Goal: Transaction & Acquisition: Book appointment/travel/reservation

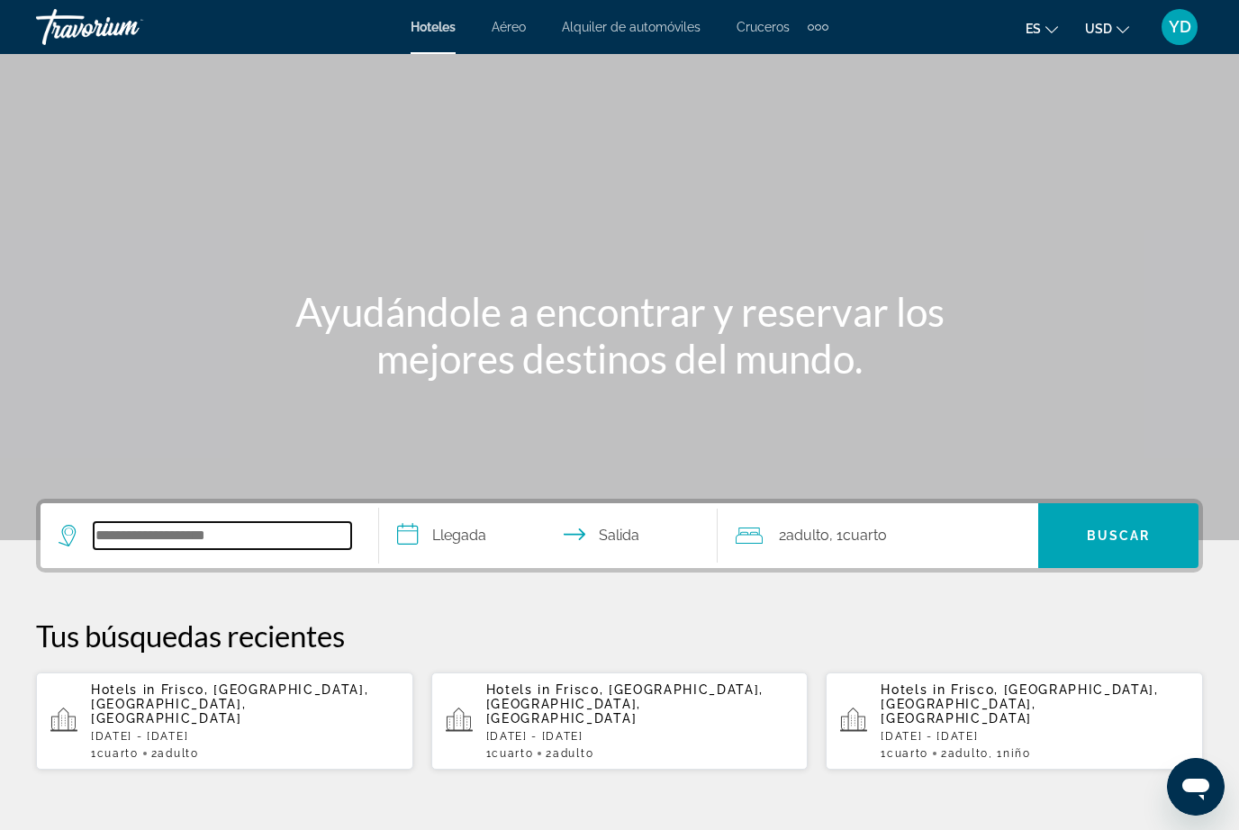
click at [184, 529] on input "Search hotel destination" at bounding box center [222, 535] width 257 height 27
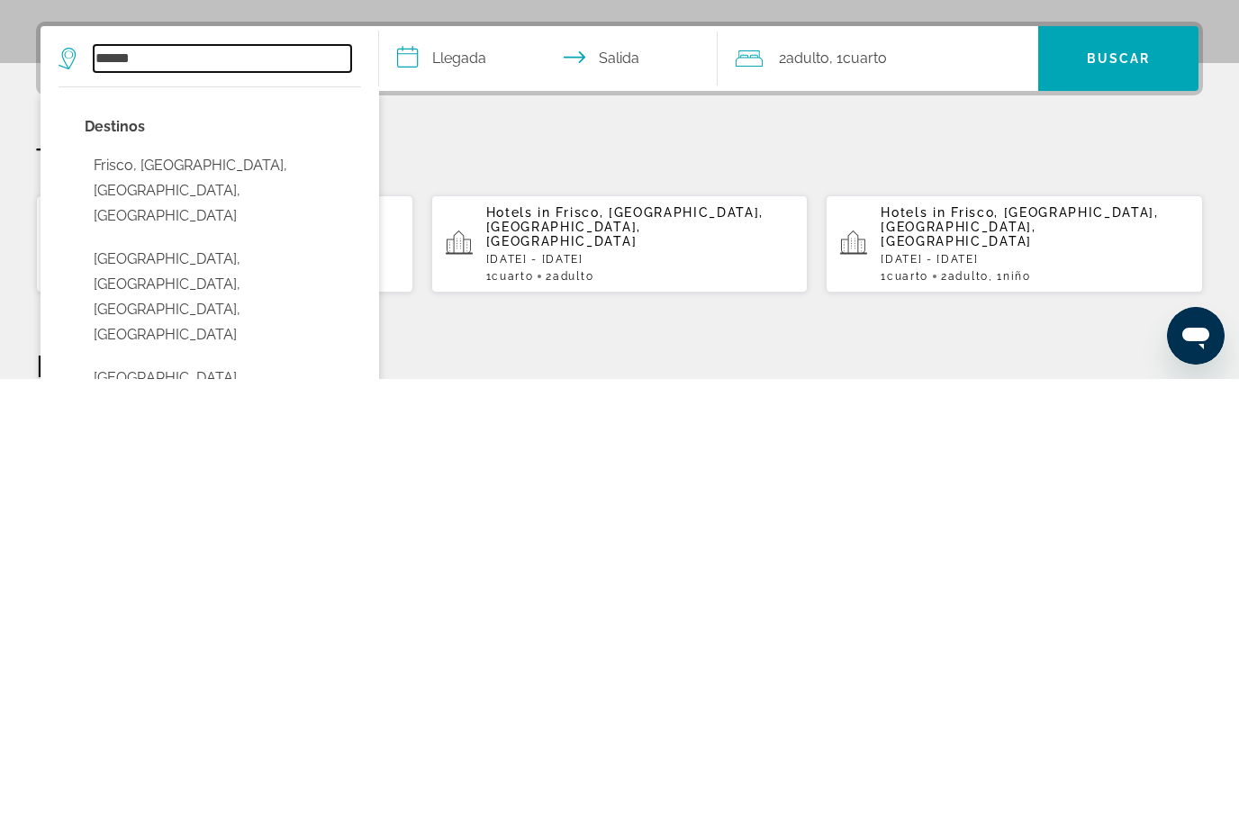
scroll to position [28, 0]
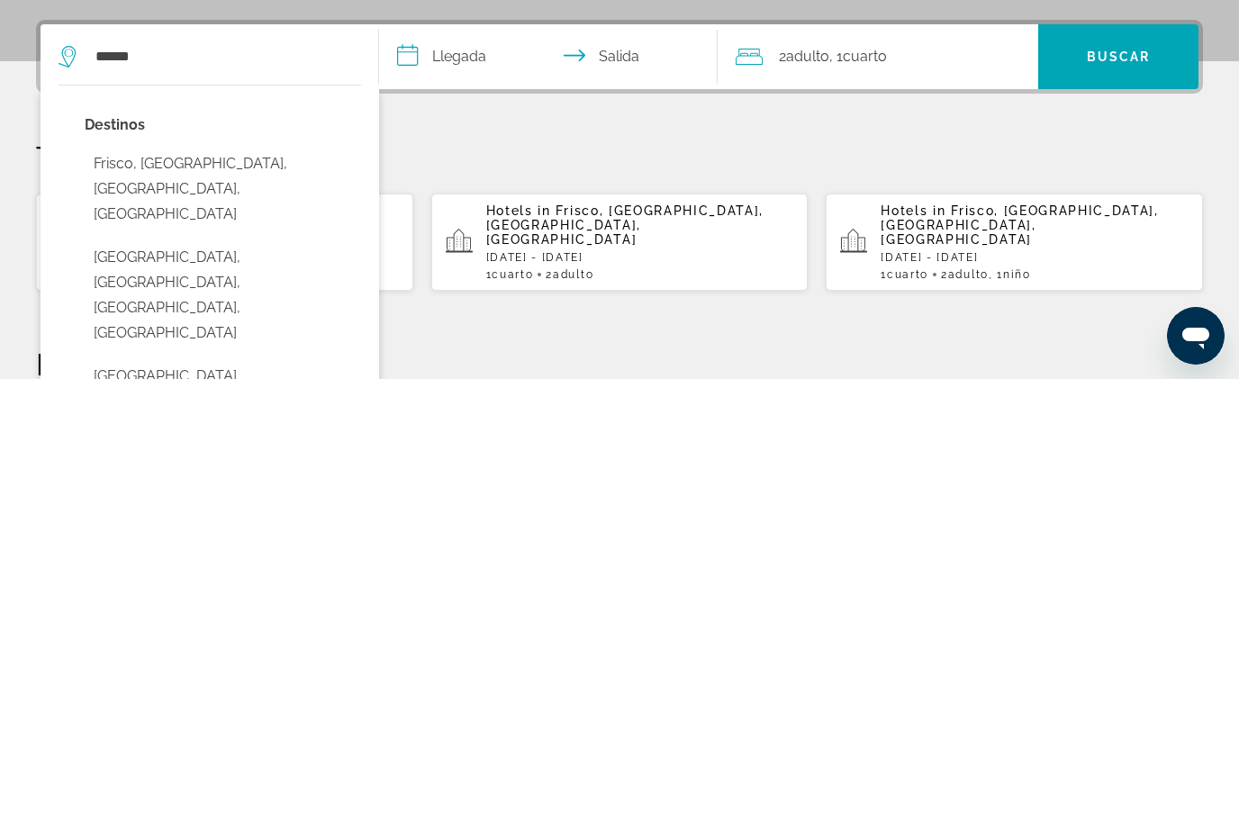
type input "**********"
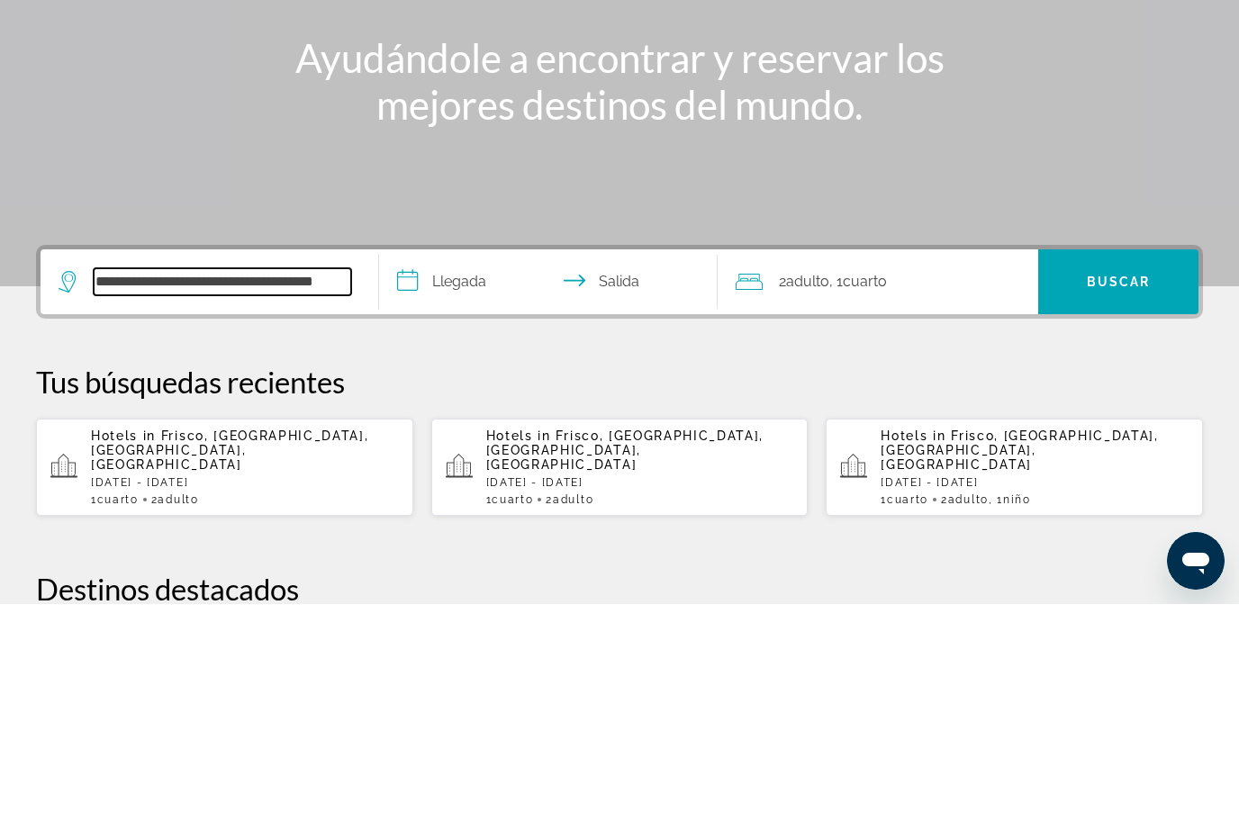
scroll to position [0, 0]
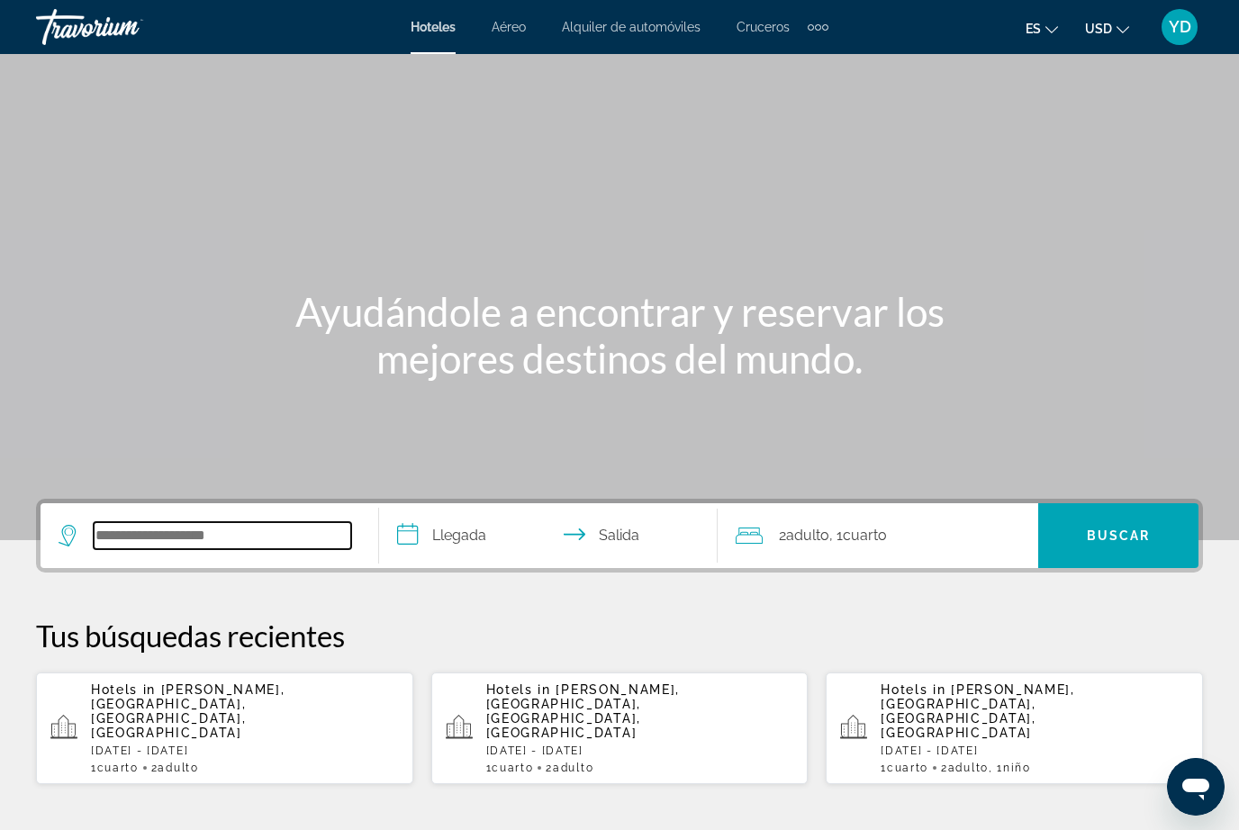
click at [174, 535] on input "Search hotel destination" at bounding box center [222, 535] width 257 height 27
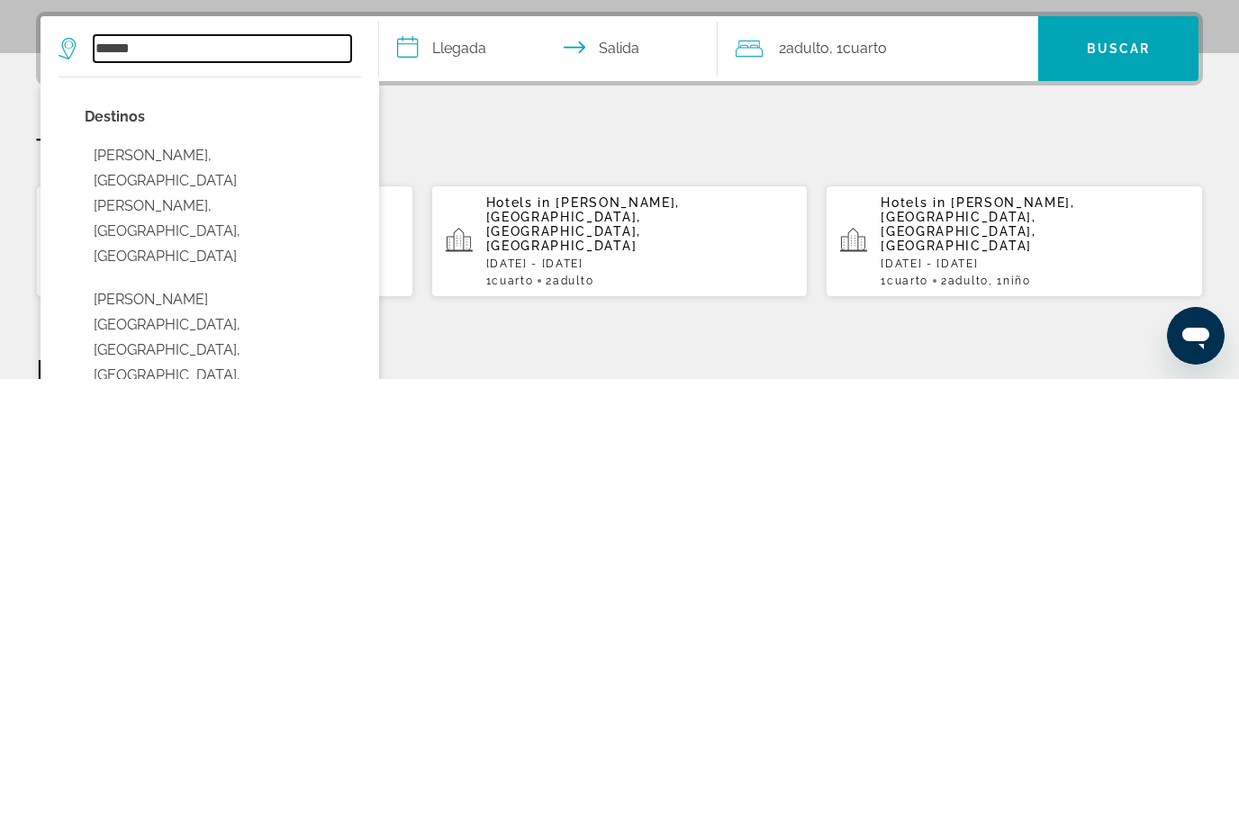
scroll to position [55, 0]
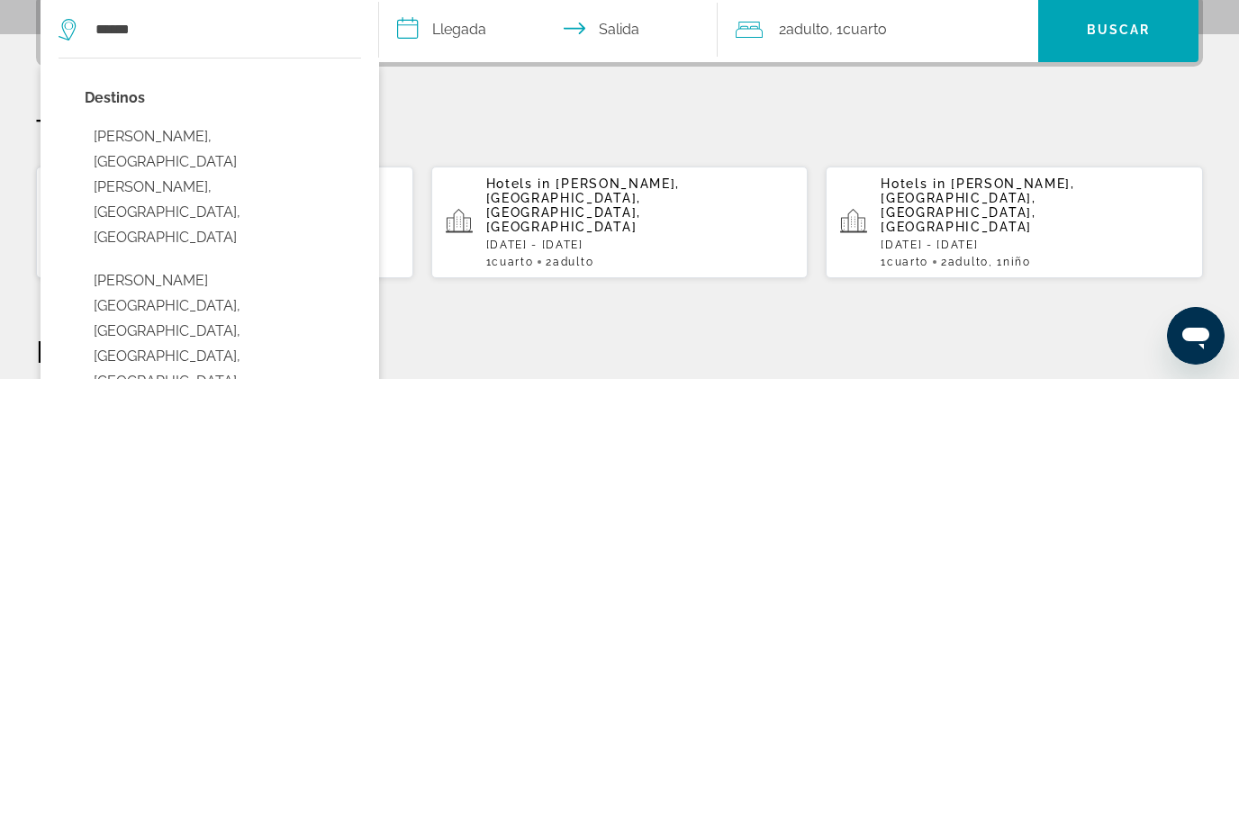
type input "**********"
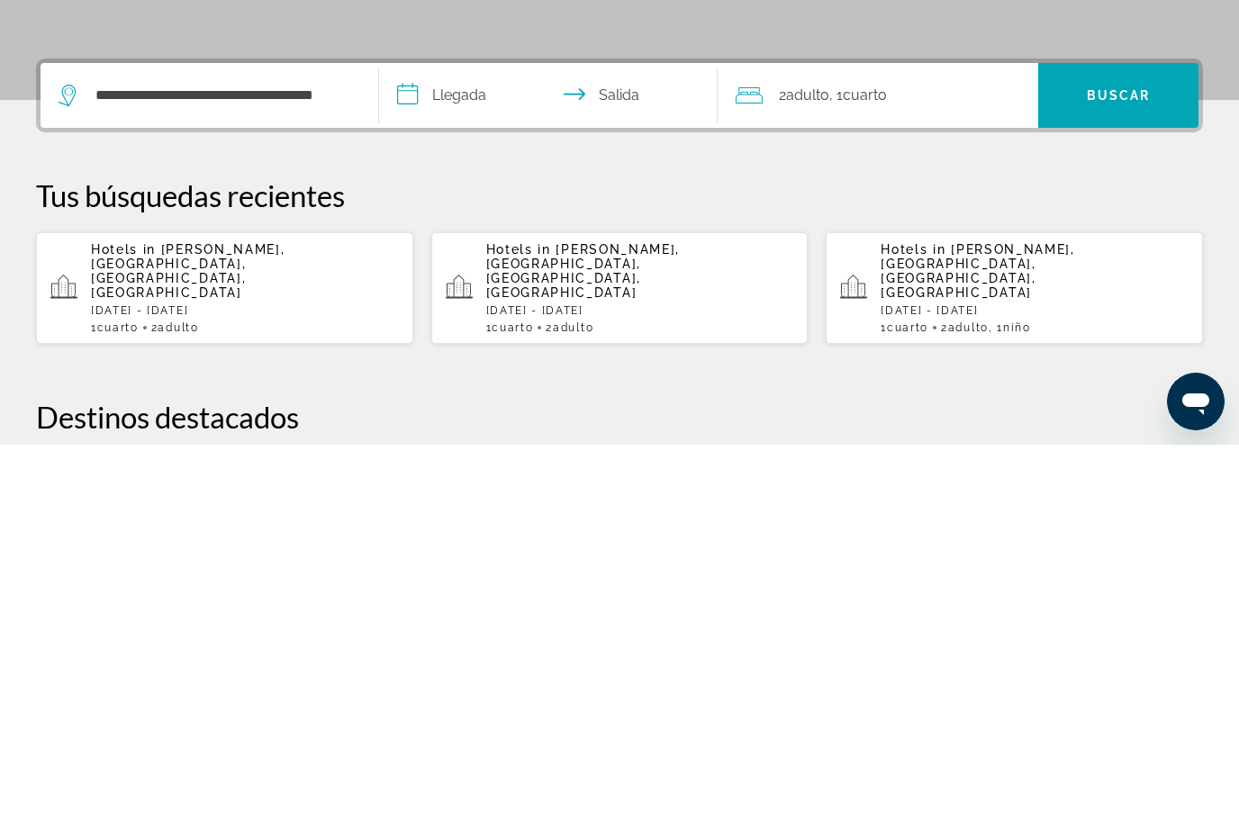
click at [468, 448] on input "**********" at bounding box center [552, 483] width 346 height 70
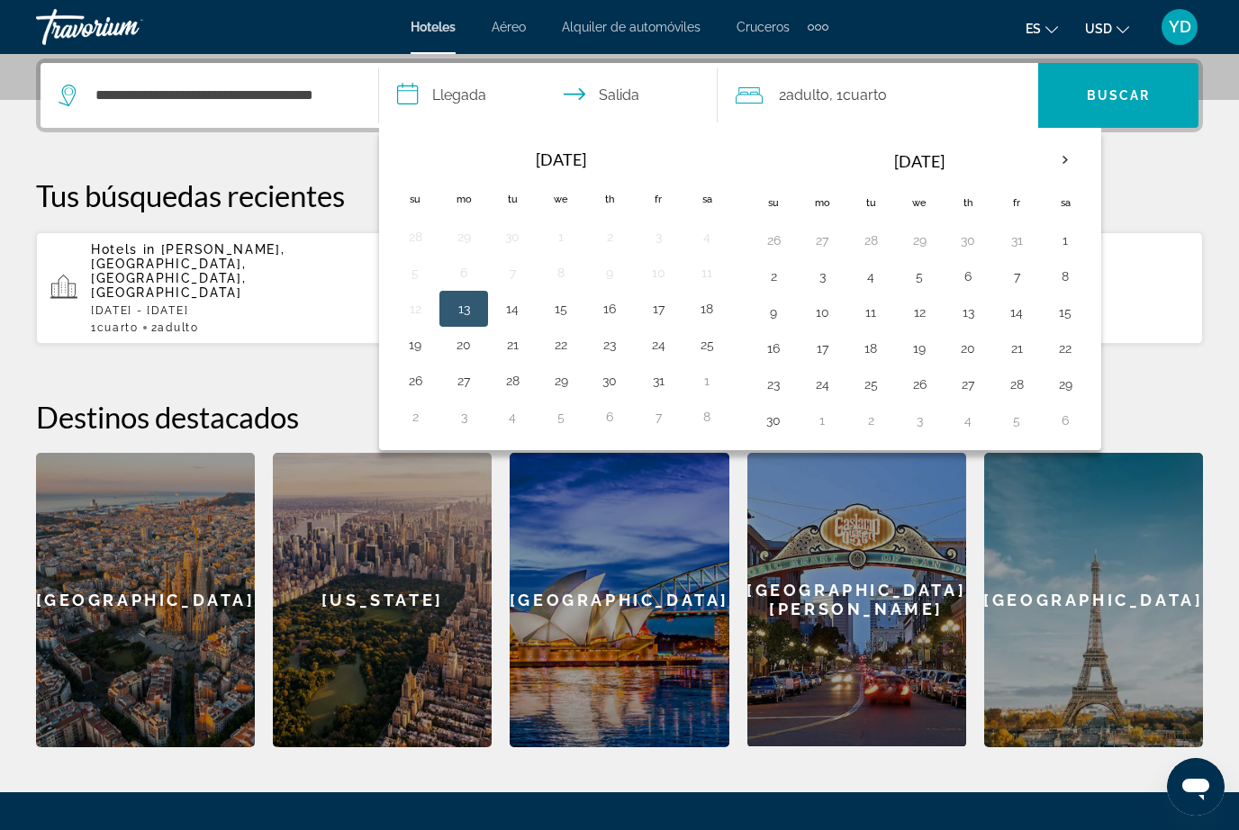
click at [1066, 158] on th "Next month" at bounding box center [1065, 160] width 49 height 40
click at [828, 357] on button "22" at bounding box center [822, 348] width 29 height 25
click at [1023, 347] on button "26" at bounding box center [1016, 348] width 29 height 25
type input "**********"
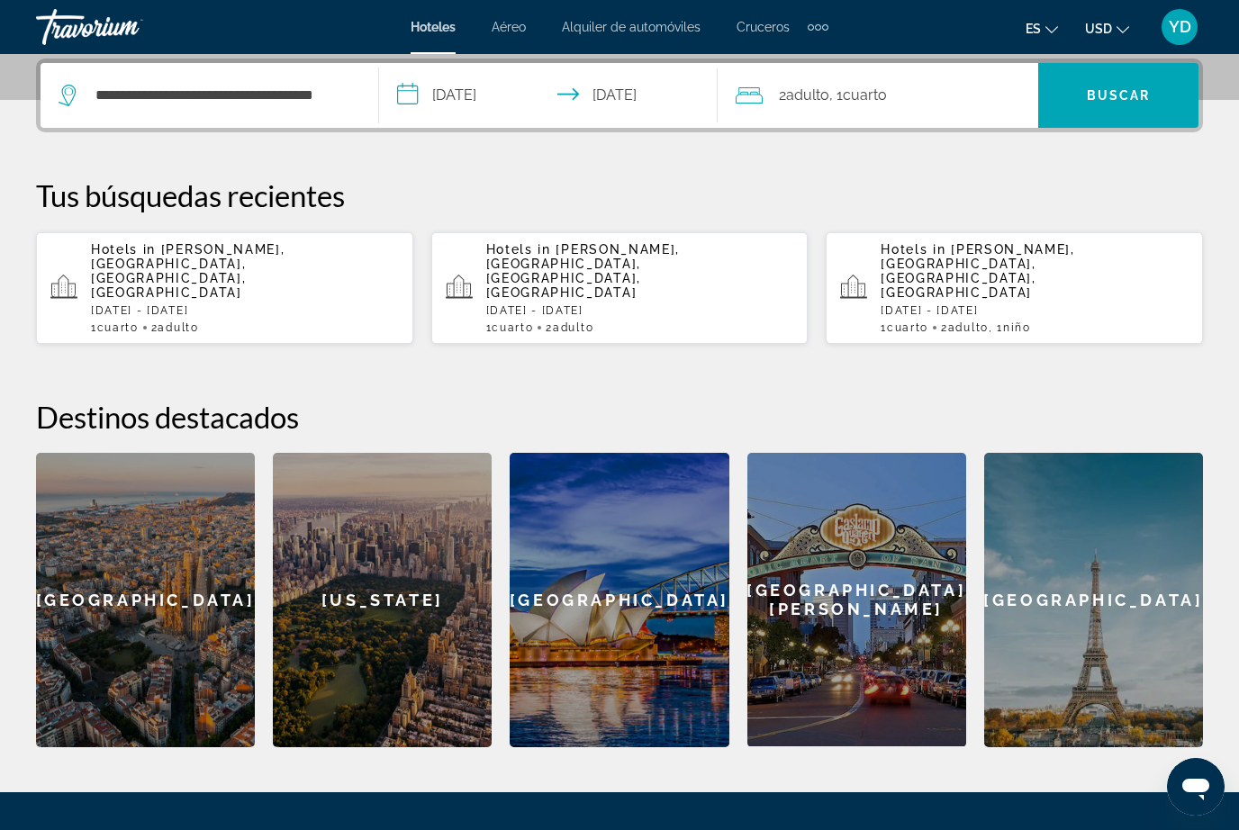
click at [809, 100] on span "Adulto" at bounding box center [807, 94] width 43 height 17
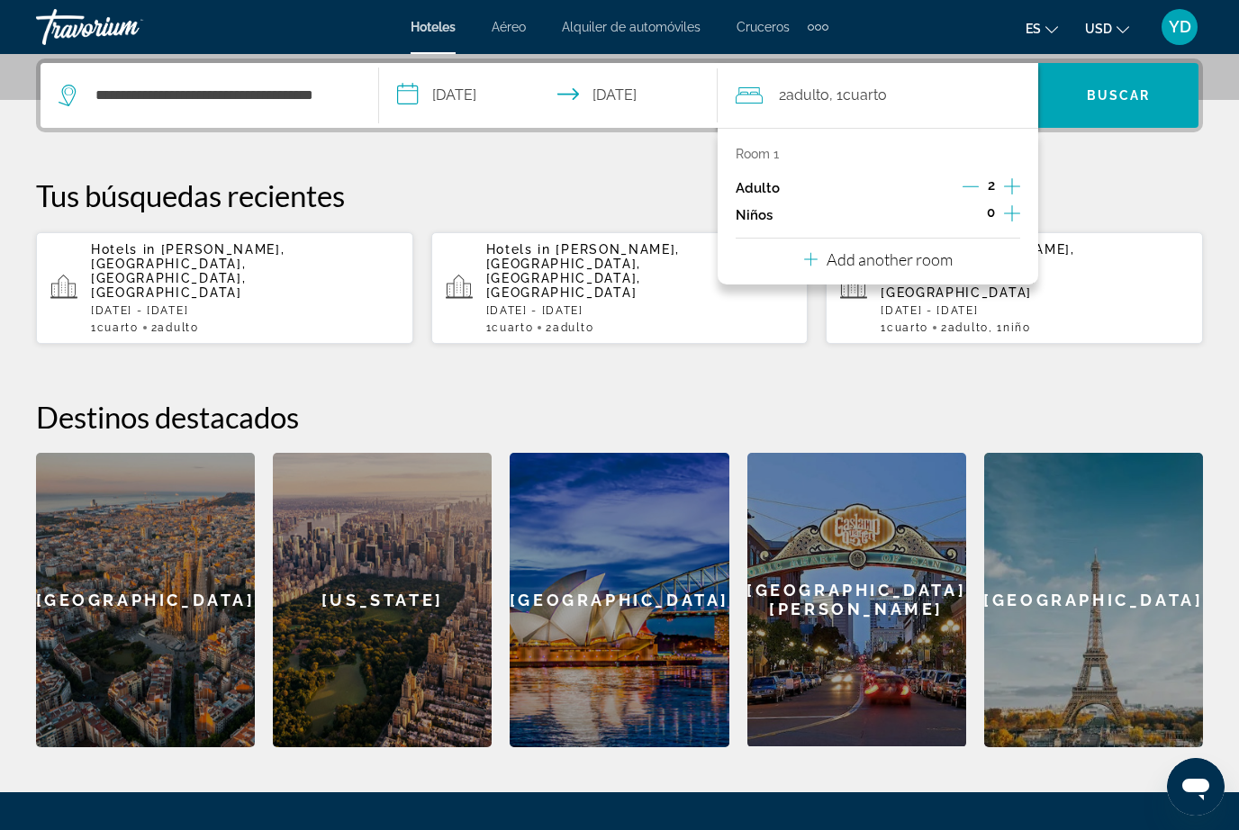
click at [1011, 179] on icon "Increment adults" at bounding box center [1012, 187] width 16 height 22
click at [1008, 188] on icon "Increment adults" at bounding box center [1012, 187] width 16 height 22
click at [1014, 194] on icon "Increment adults" at bounding box center [1012, 187] width 16 height 22
click at [1018, 185] on icon "Increment adults" at bounding box center [1012, 186] width 16 height 16
click at [990, 206] on span "0" at bounding box center [991, 212] width 8 height 14
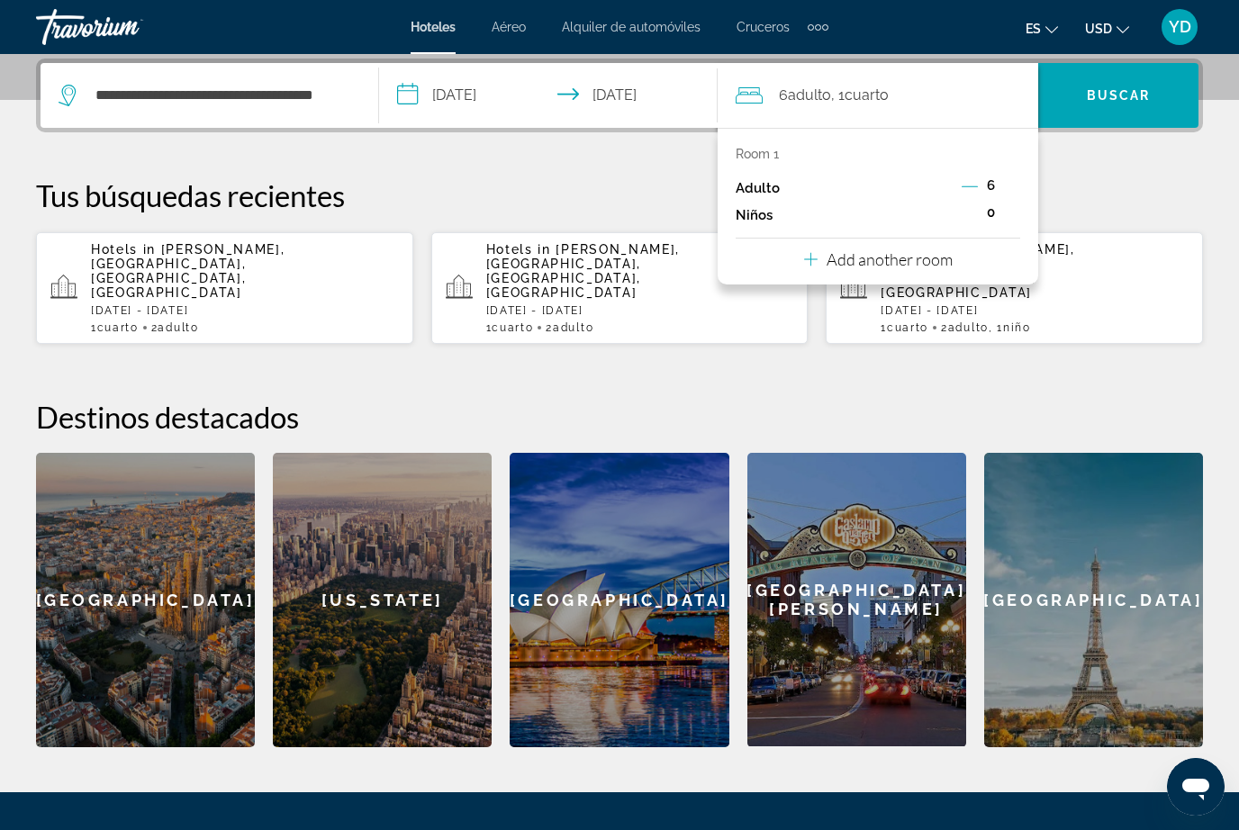
click at [984, 183] on div "6" at bounding box center [991, 188] width 59 height 27
click at [970, 192] on icon "Decrement adults" at bounding box center [970, 186] width 16 height 16
click at [1011, 215] on icon "Increment children" at bounding box center [1012, 214] width 16 height 22
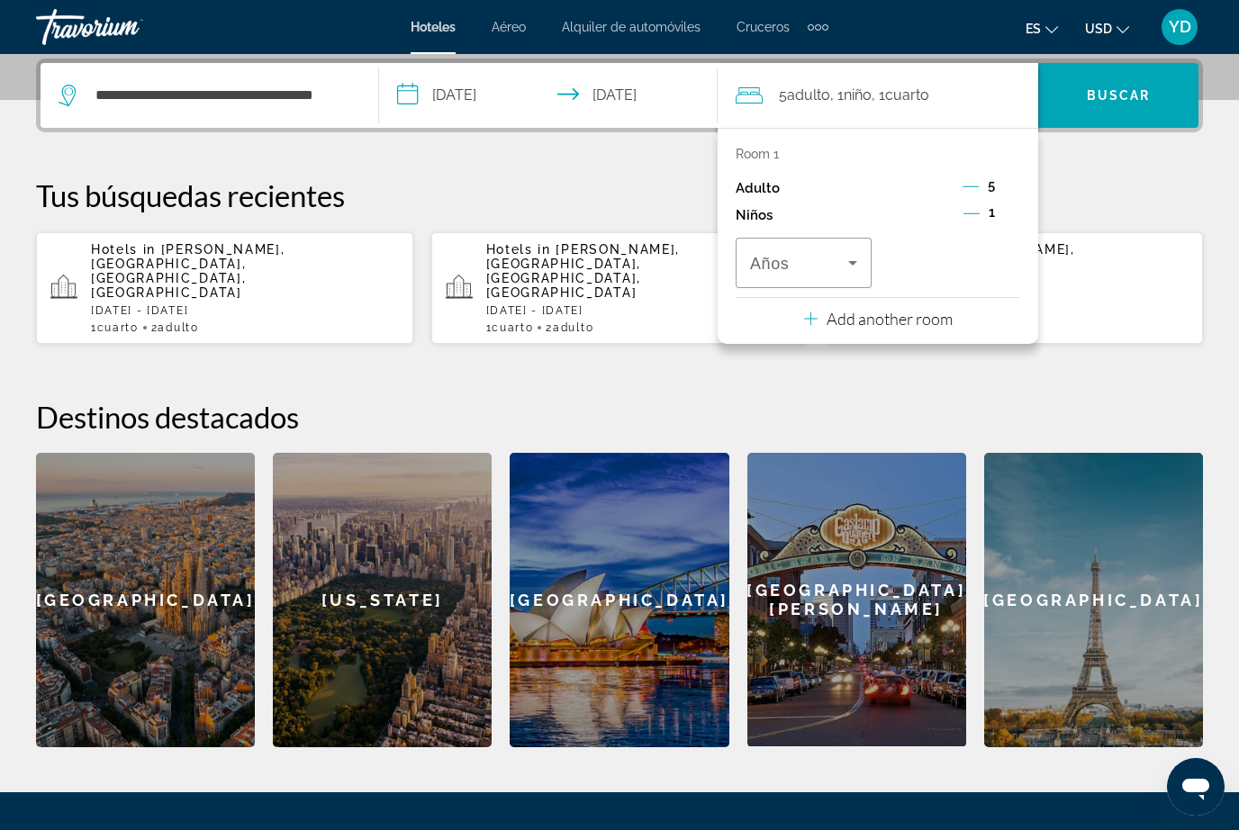
click at [858, 263] on icon "Travelers: 5 adults, 1 child" at bounding box center [853, 263] width 22 height 22
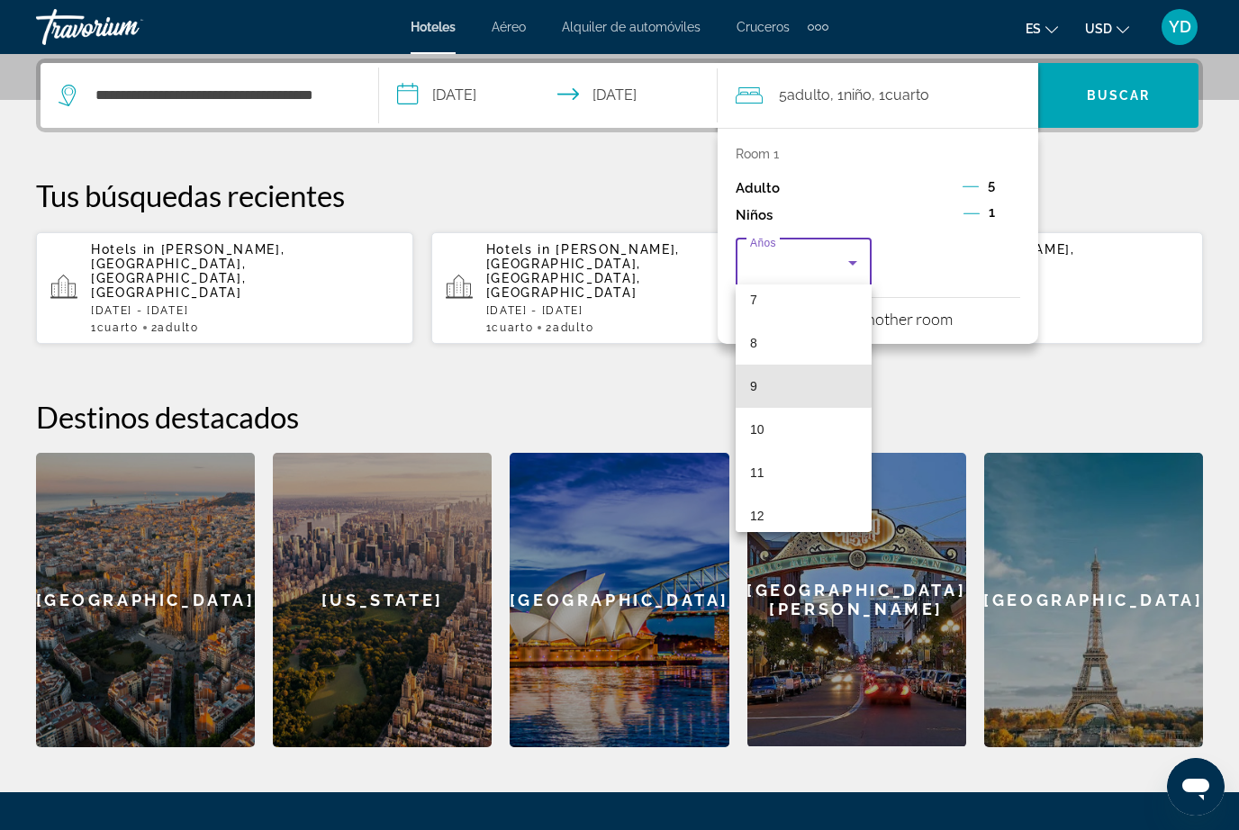
scroll to position [354, 0]
click at [770, 474] on mat-option "12" at bounding box center [804, 477] width 136 height 43
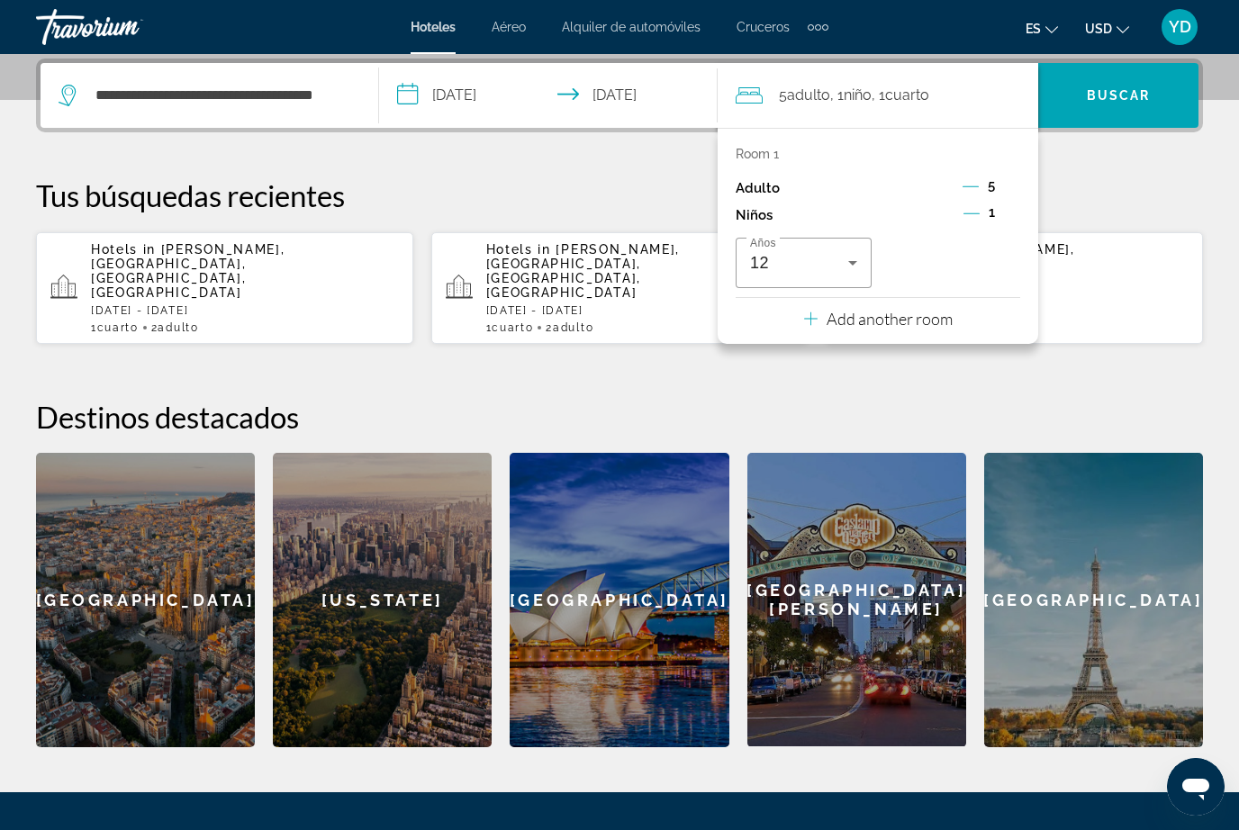
click at [922, 324] on div "Add another room" at bounding box center [878, 319] width 149 height 22
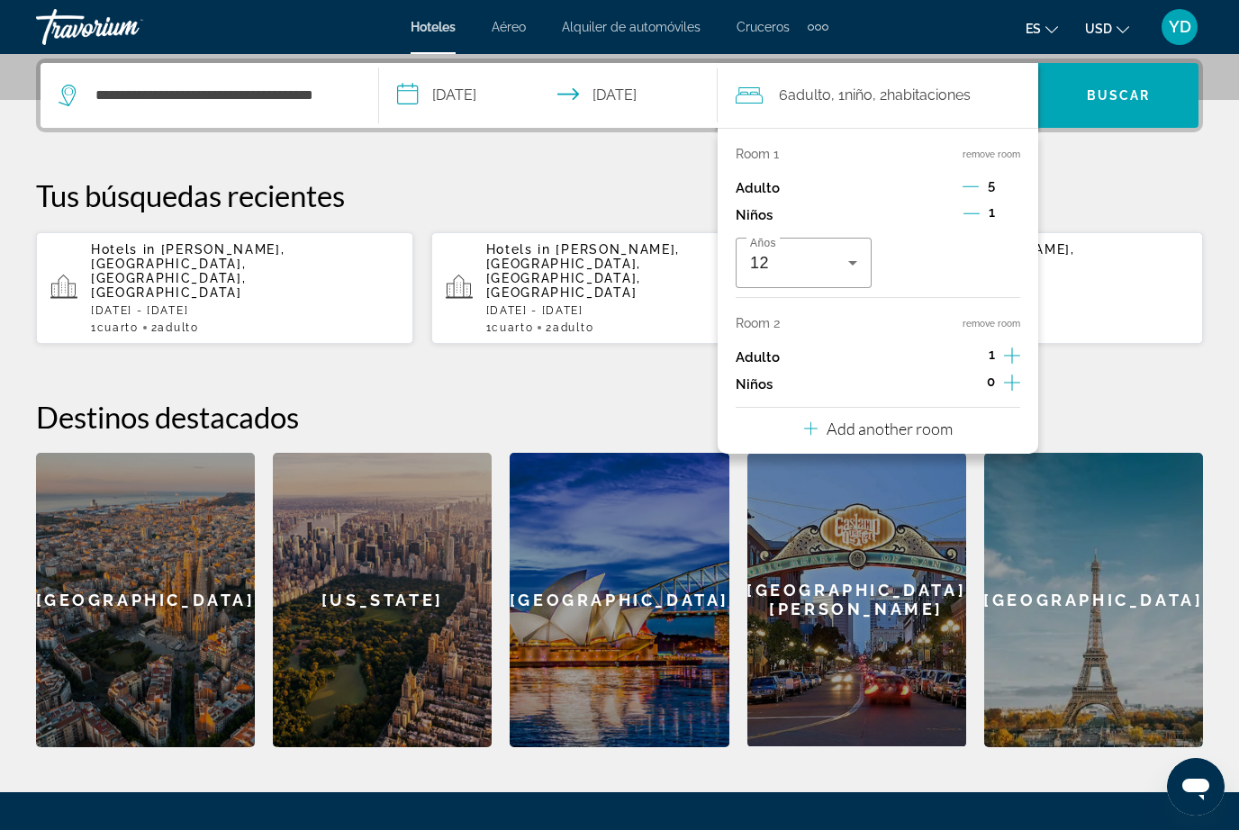
click at [1006, 320] on button "remove room" at bounding box center [991, 324] width 58 height 12
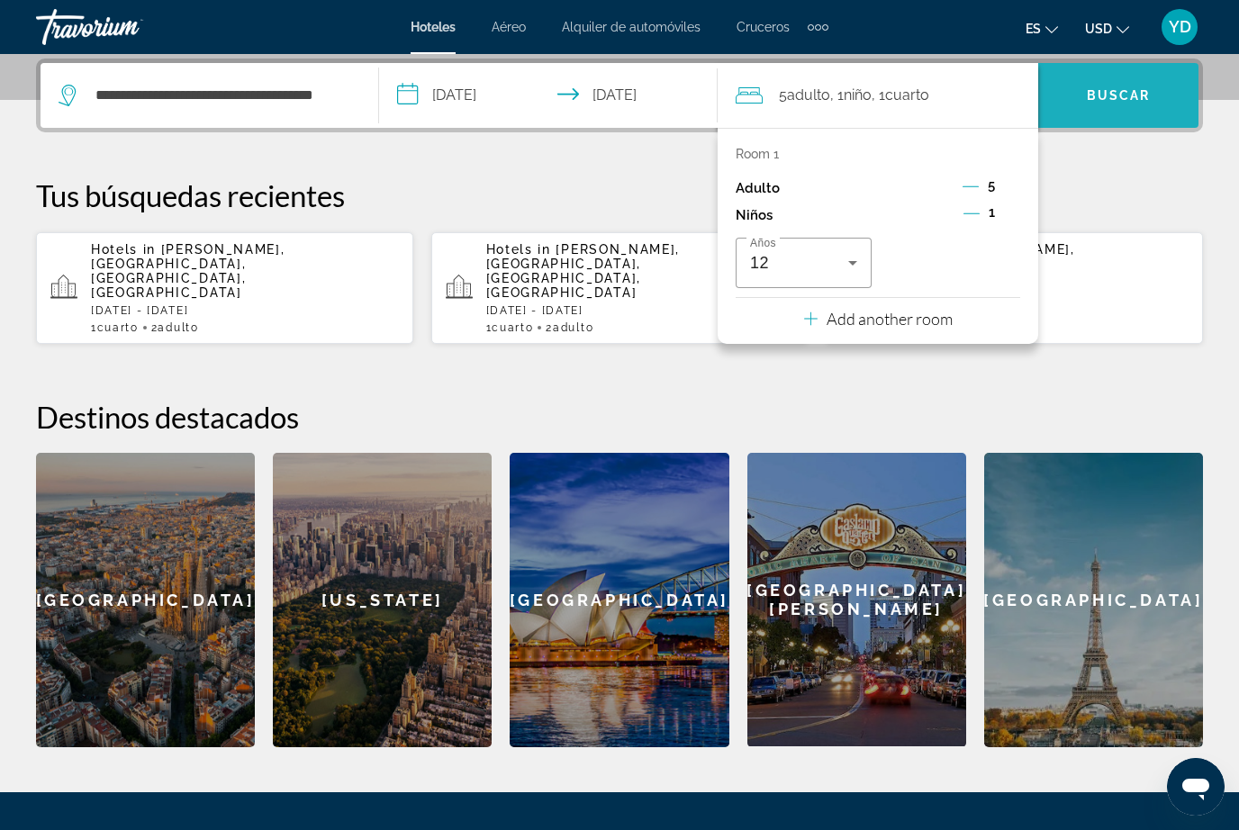
click at [1149, 105] on span "Search" at bounding box center [1118, 95] width 160 height 43
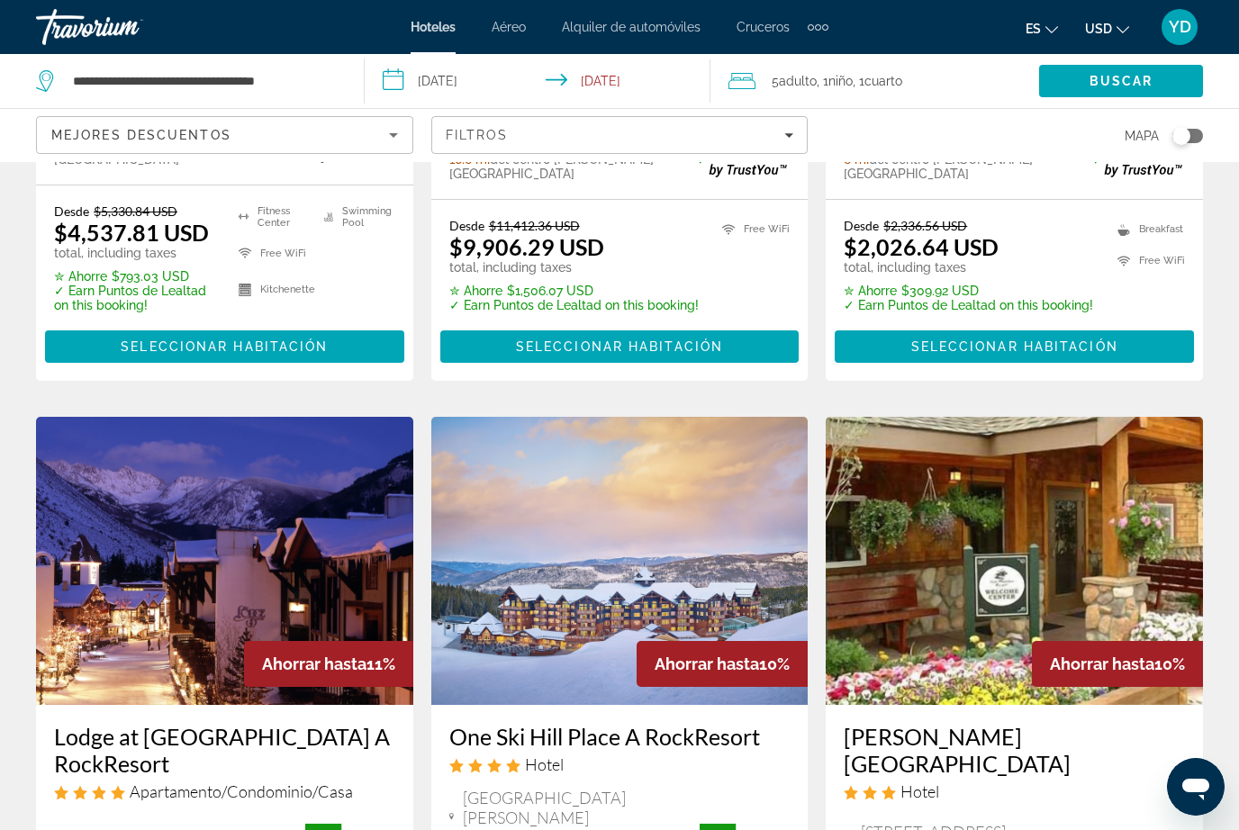
scroll to position [2056, 0]
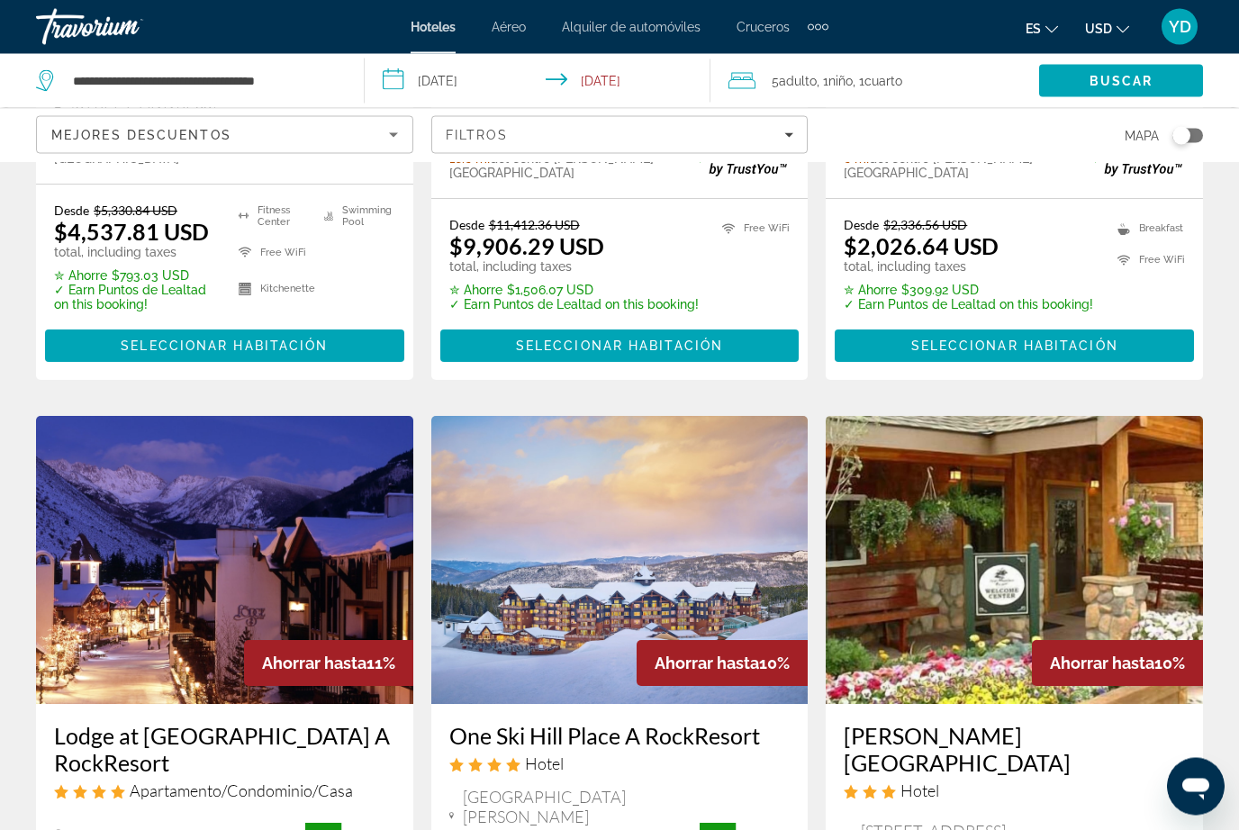
click at [927, 462] on img "Main content" at bounding box center [1014, 561] width 377 height 288
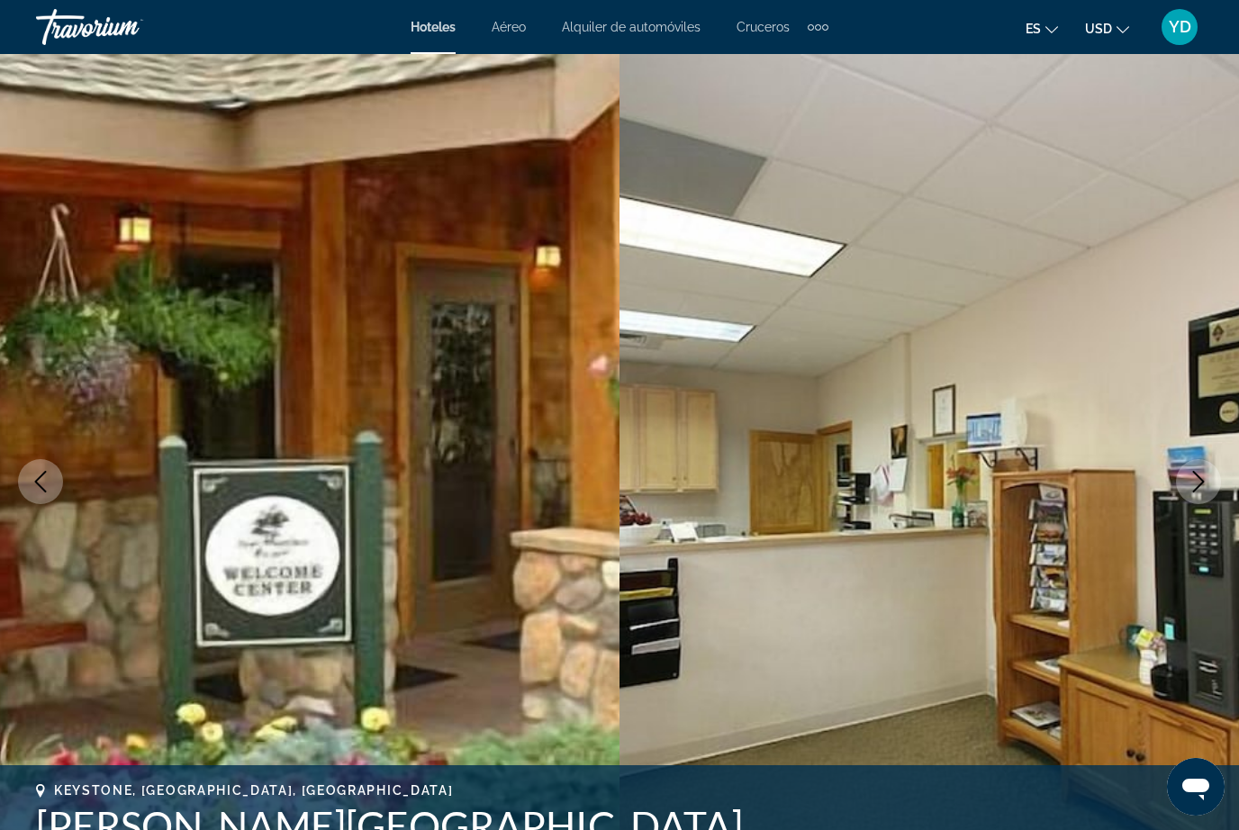
click at [1203, 478] on icon "Next image" at bounding box center [1199, 482] width 22 height 22
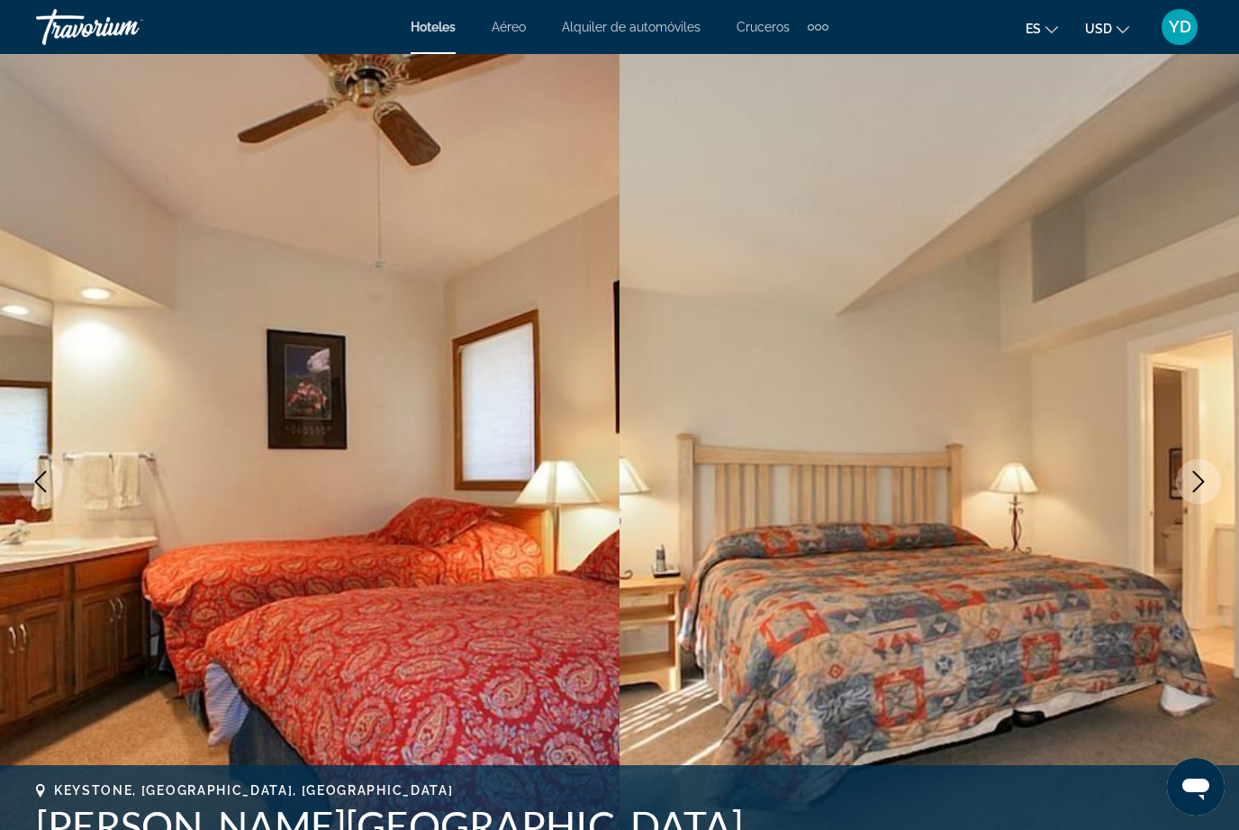
click at [58, 479] on button "Previous image" at bounding box center [40, 481] width 45 height 45
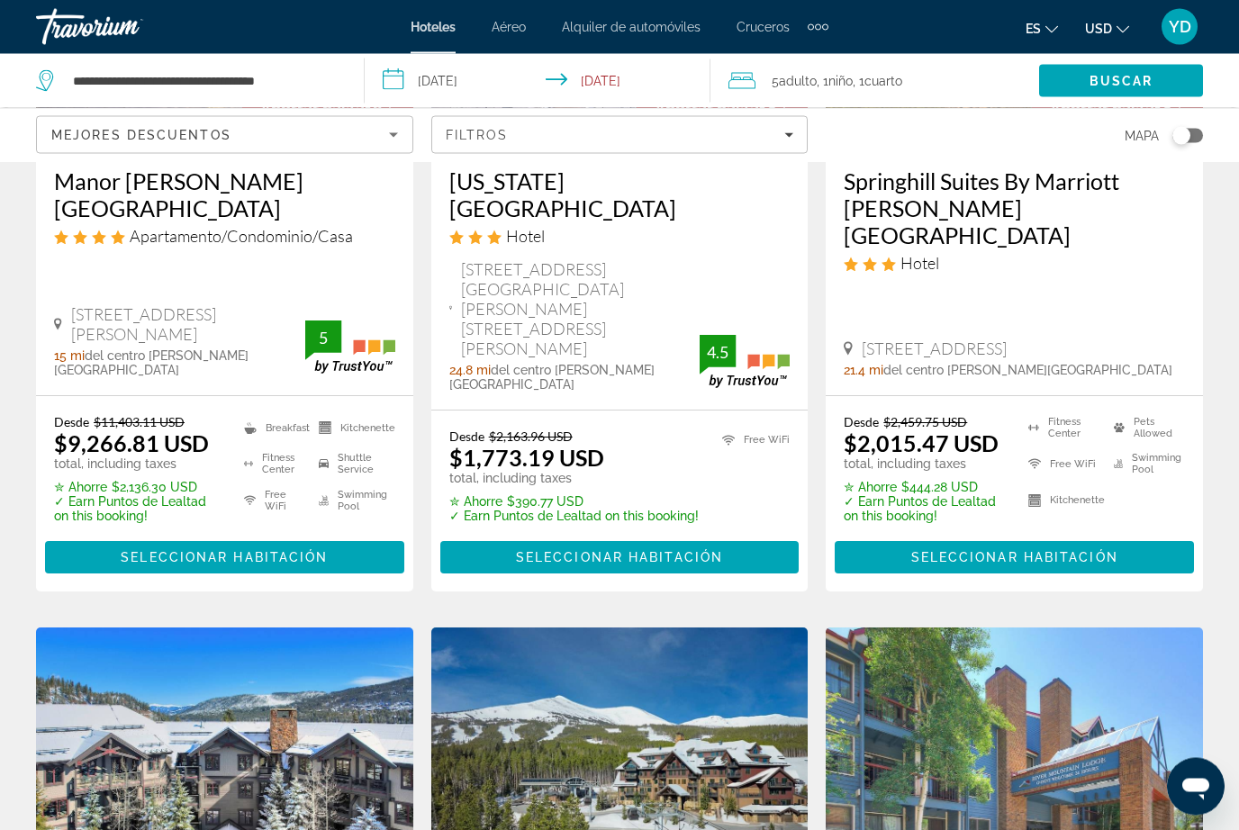
scroll to position [585, 0]
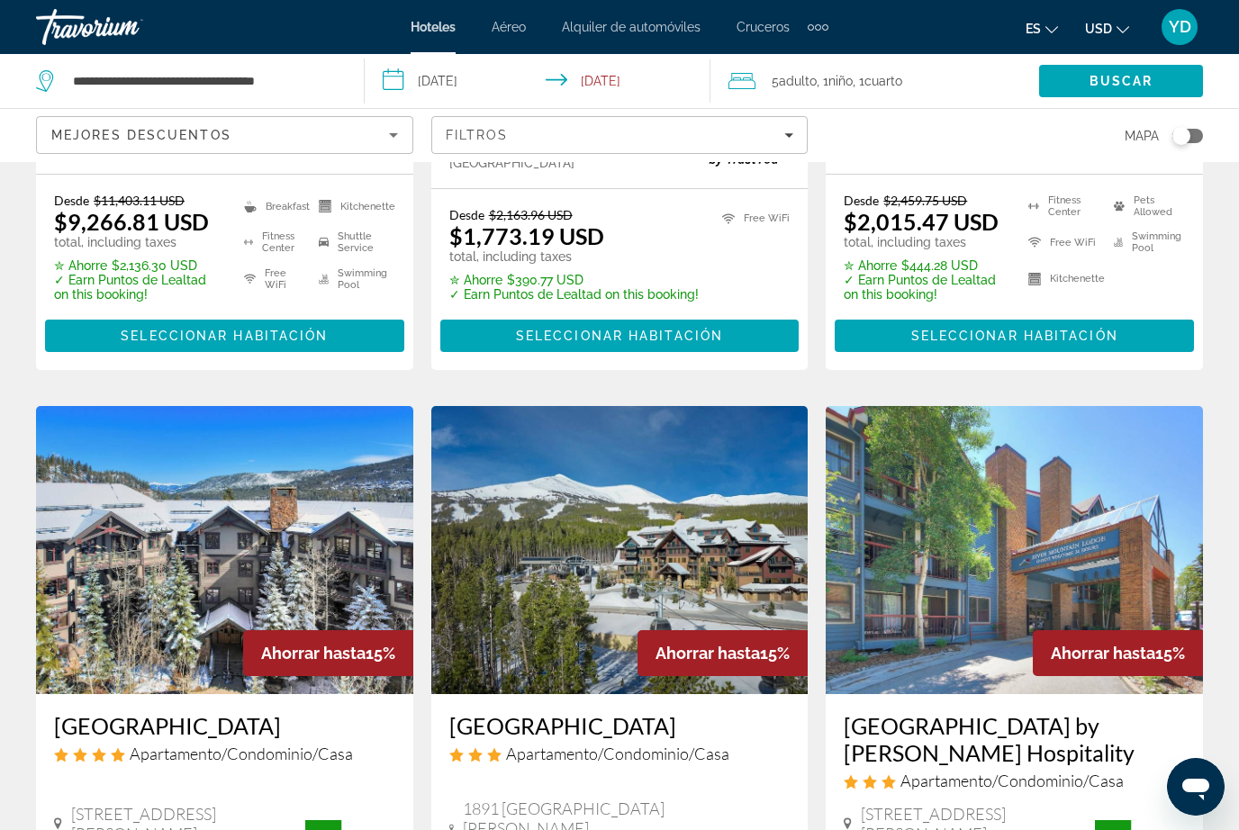
click at [321, 462] on img "Main content" at bounding box center [224, 550] width 377 height 288
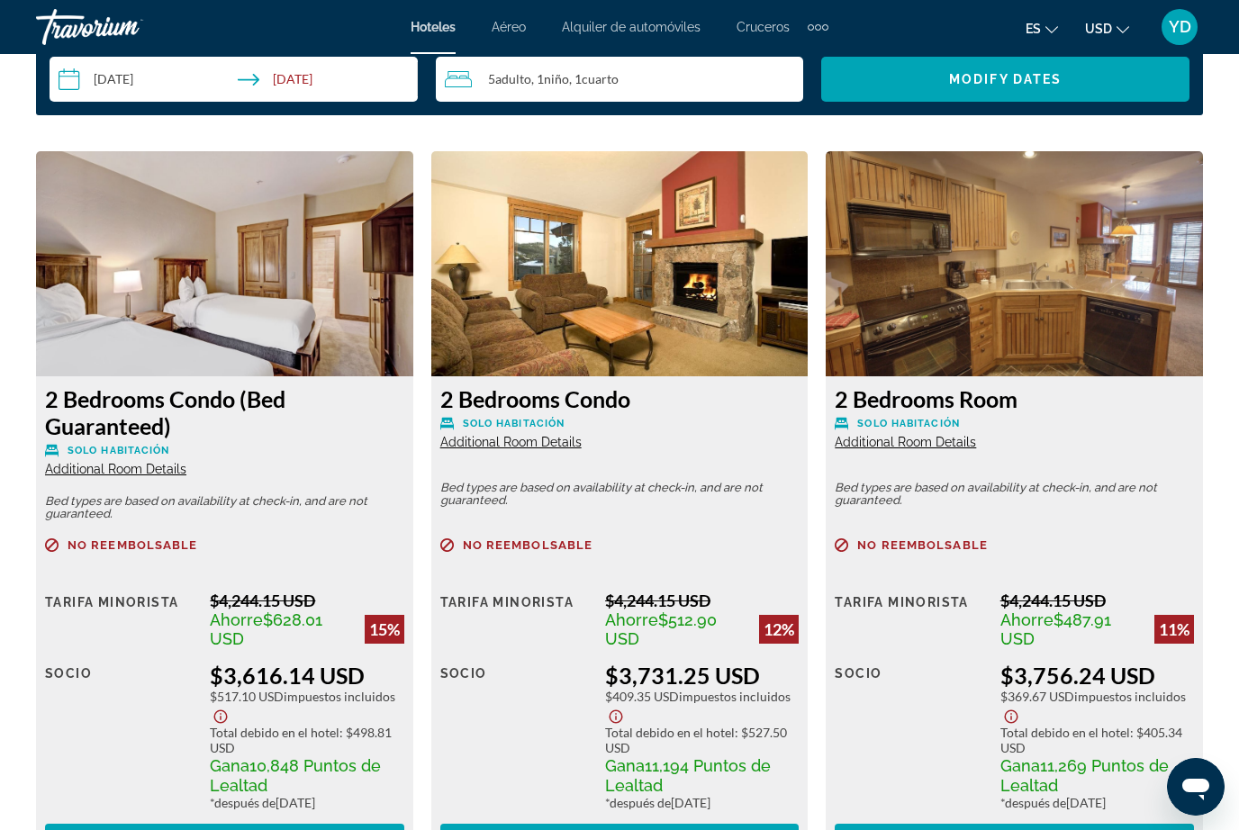
scroll to position [2649, 0]
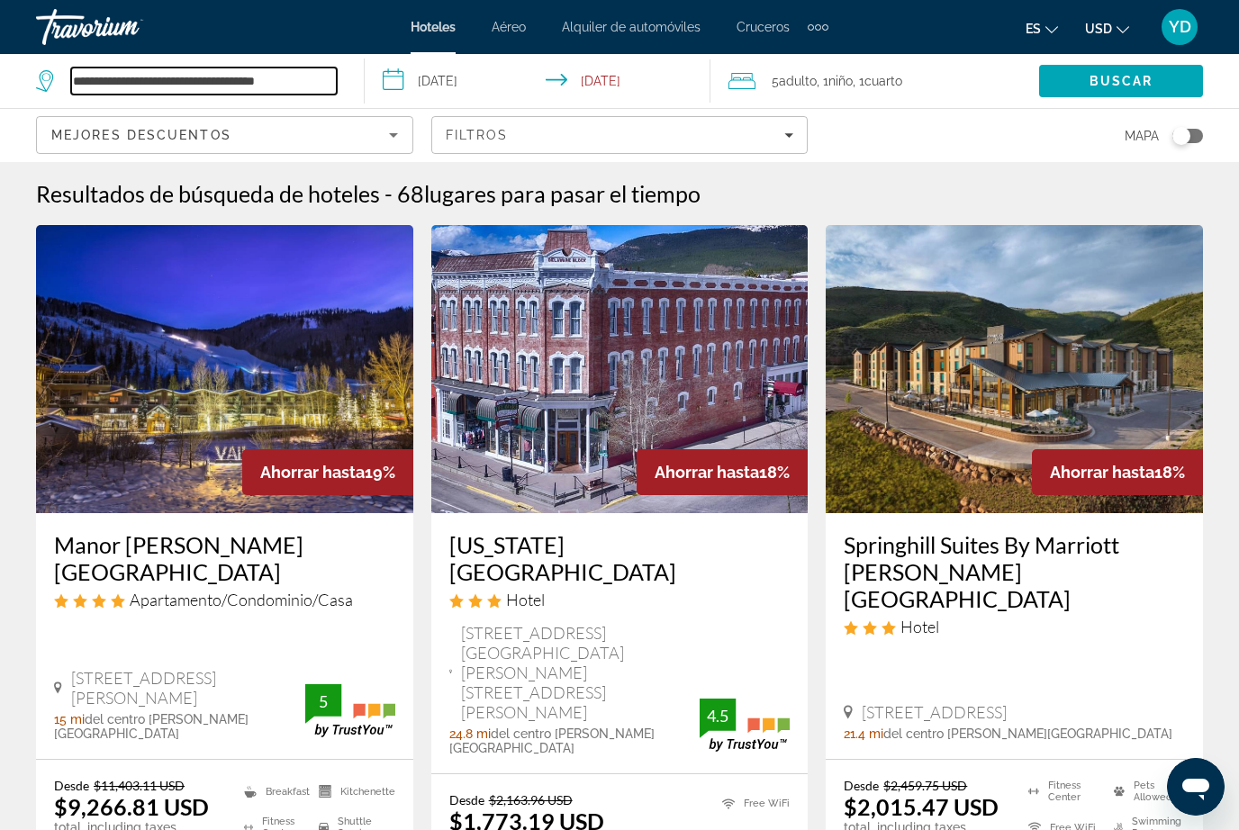
click at [327, 76] on input "**********" at bounding box center [204, 81] width 266 height 27
type input "*******"
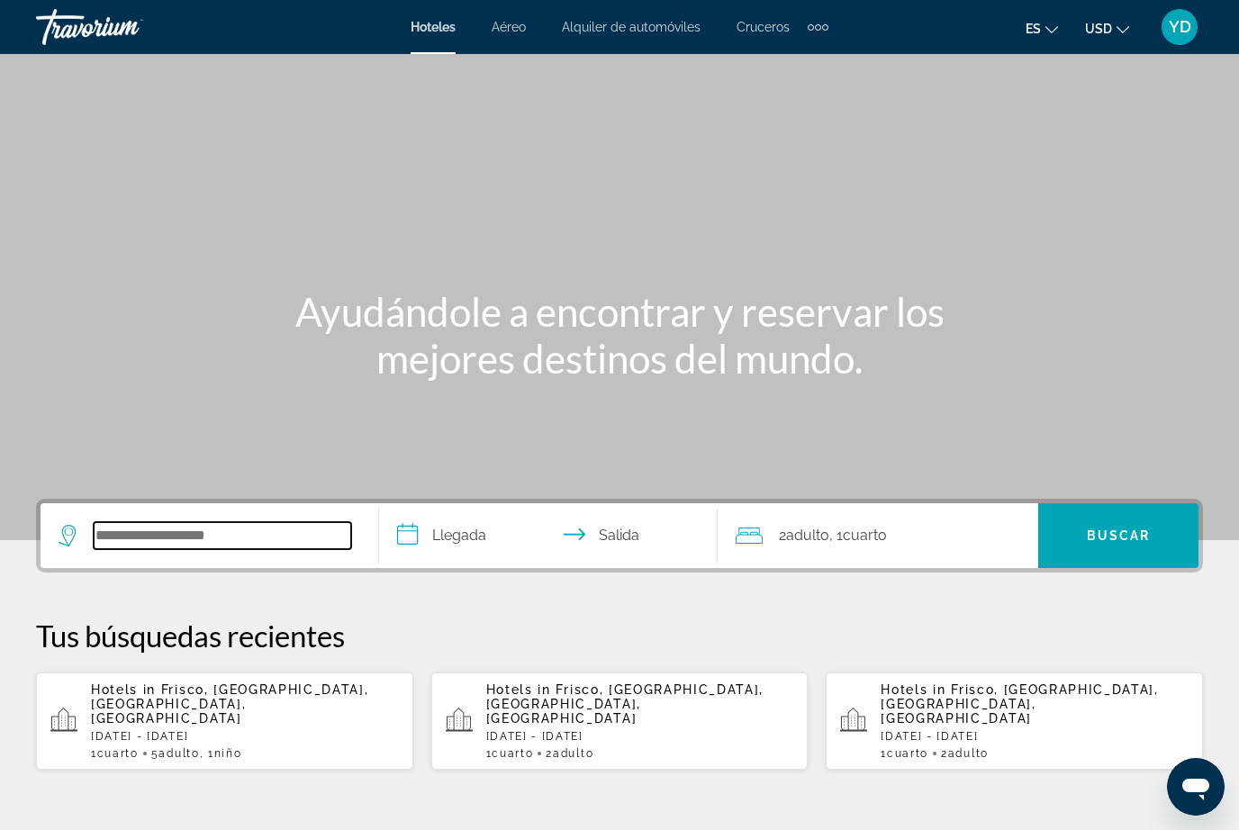
click at [260, 522] on input "Search hotel destination" at bounding box center [222, 535] width 257 height 27
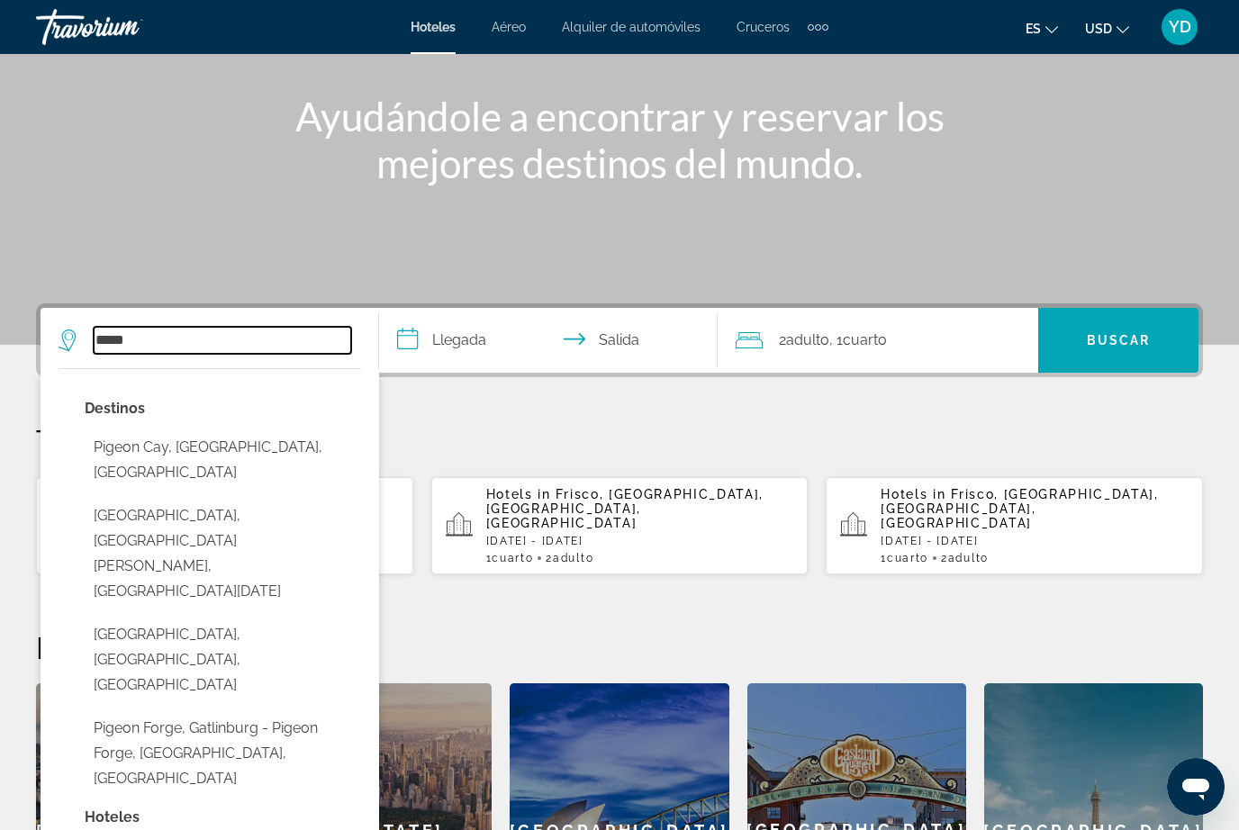
scroll to position [149, 0]
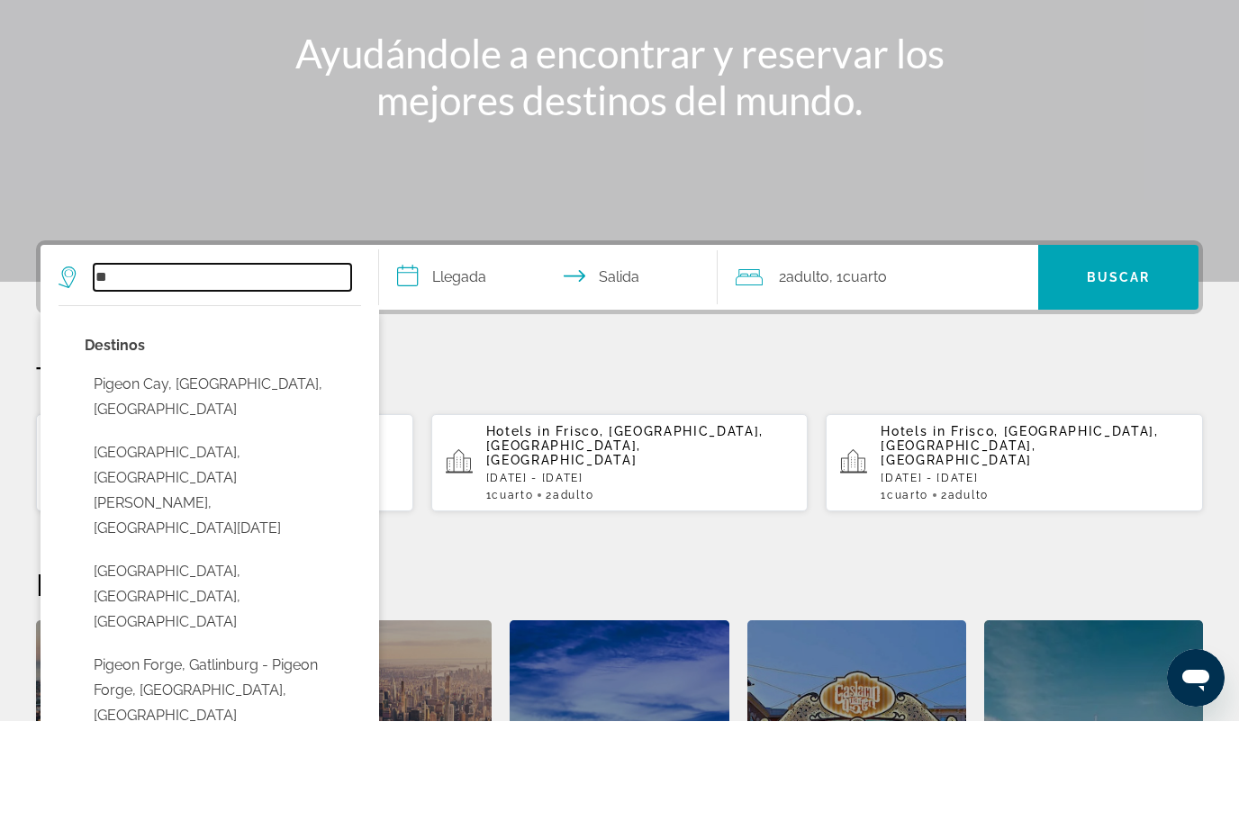
type input "*"
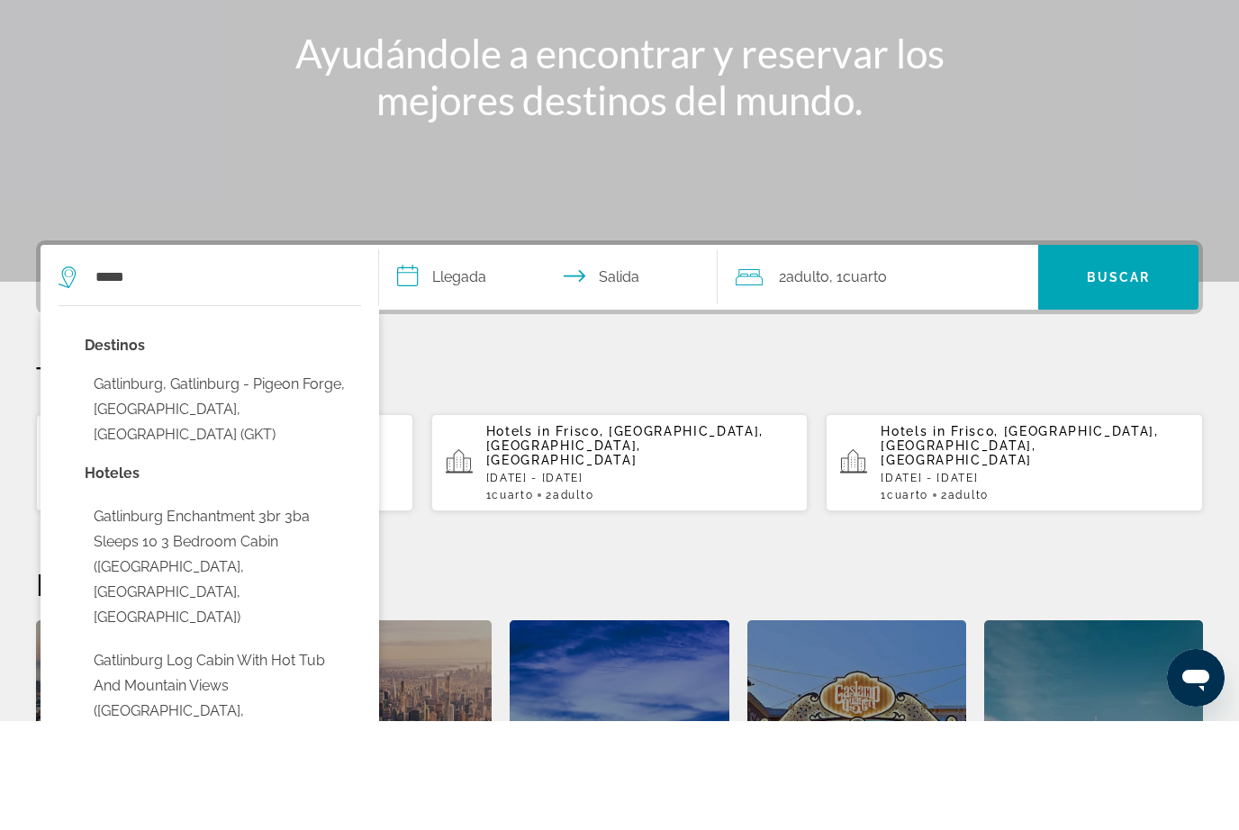
click at [138, 476] on button "Gatlinburg, Gatlinburg - Pigeon Forge, TN, United States (GKT)" at bounding box center [223, 518] width 276 height 85
type input "**********"
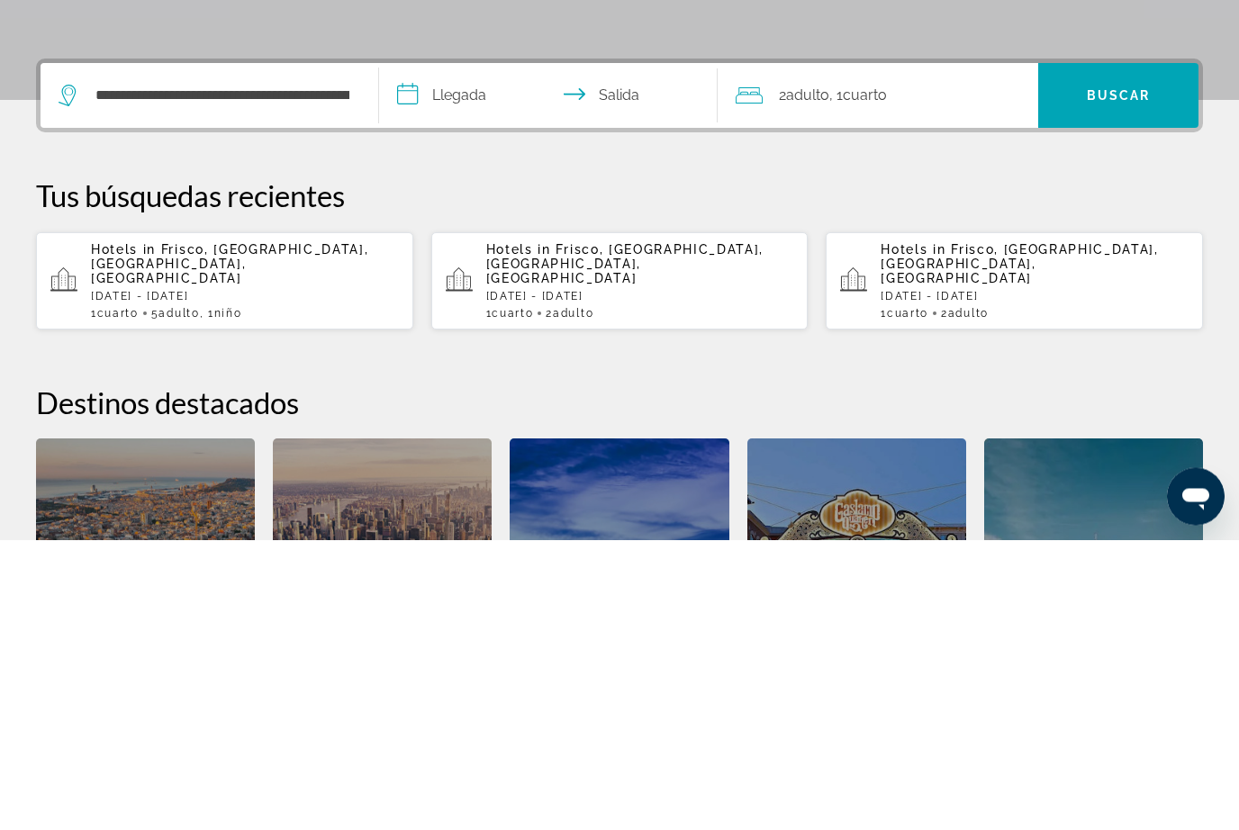
click at [493, 354] on input "**********" at bounding box center [552, 389] width 346 height 70
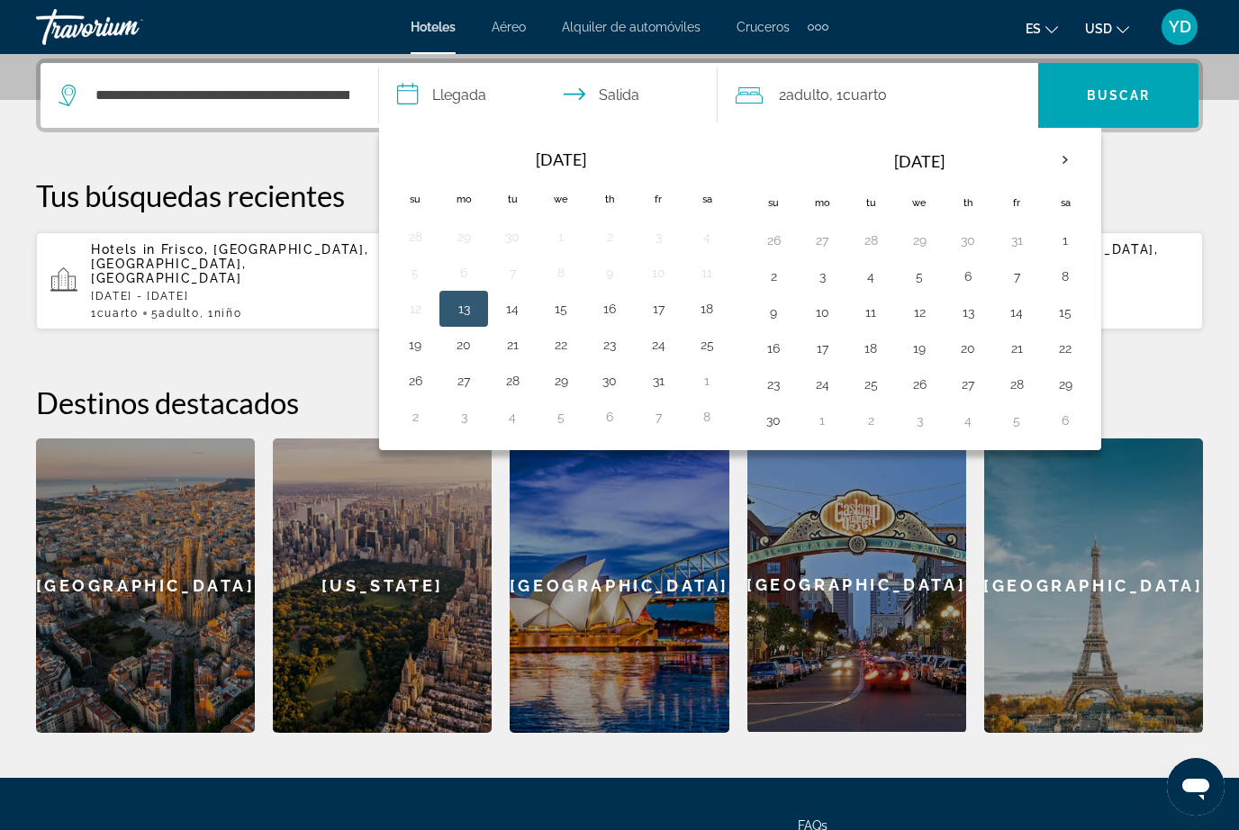
click at [1075, 150] on th "Next month" at bounding box center [1065, 160] width 49 height 40
click at [880, 350] on button "23" at bounding box center [870, 348] width 29 height 25
click at [1025, 345] on button "26" at bounding box center [1016, 348] width 29 height 25
type input "**********"
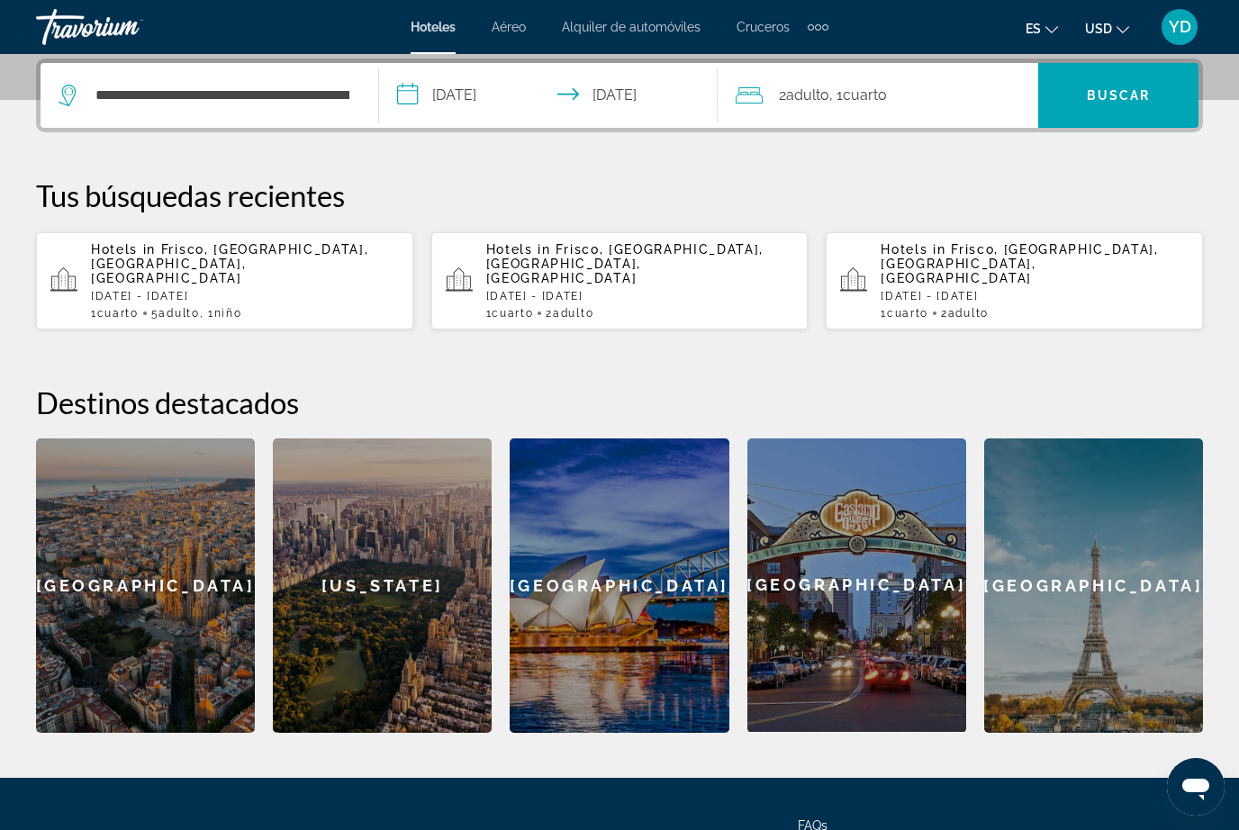
click at [980, 102] on div "2 Adulto Adulto , 1 Cuarto habitaciones" at bounding box center [887, 95] width 303 height 25
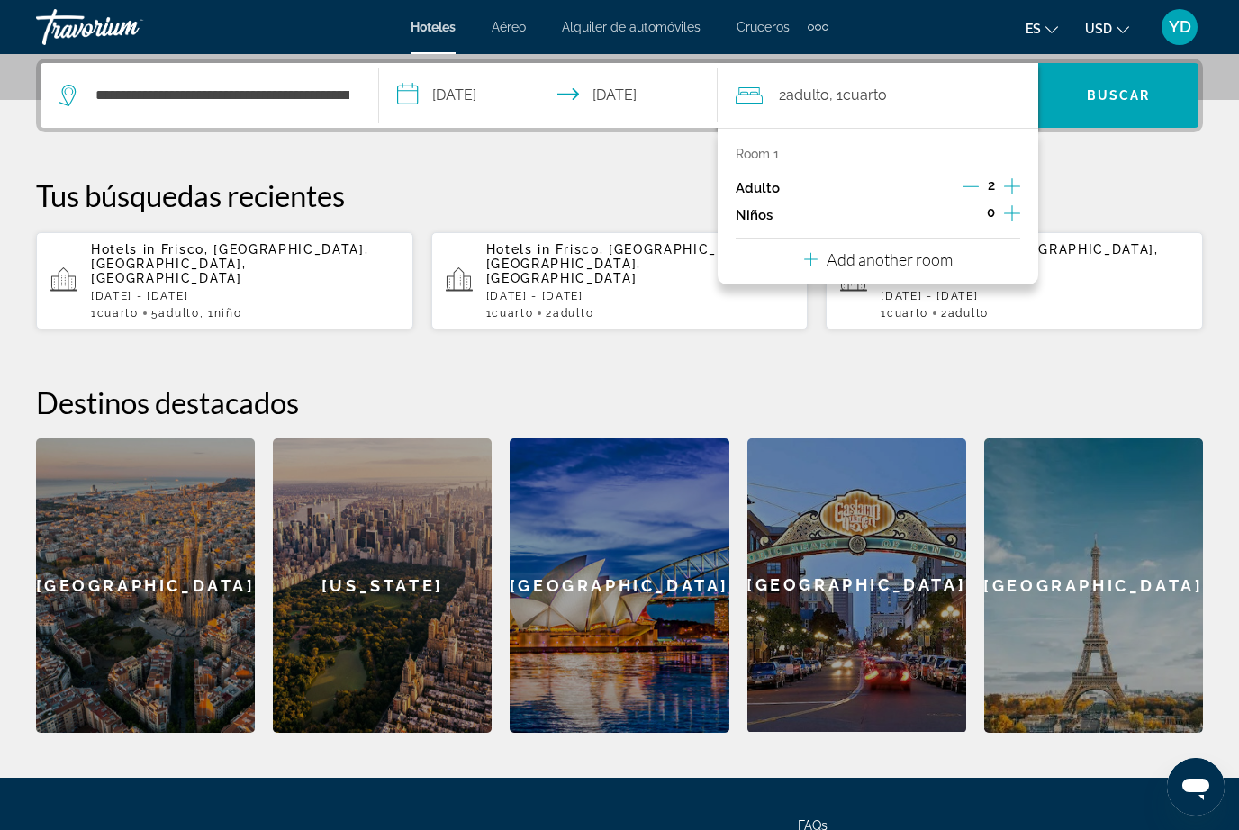
click at [927, 254] on p "Add another room" at bounding box center [889, 259] width 126 height 20
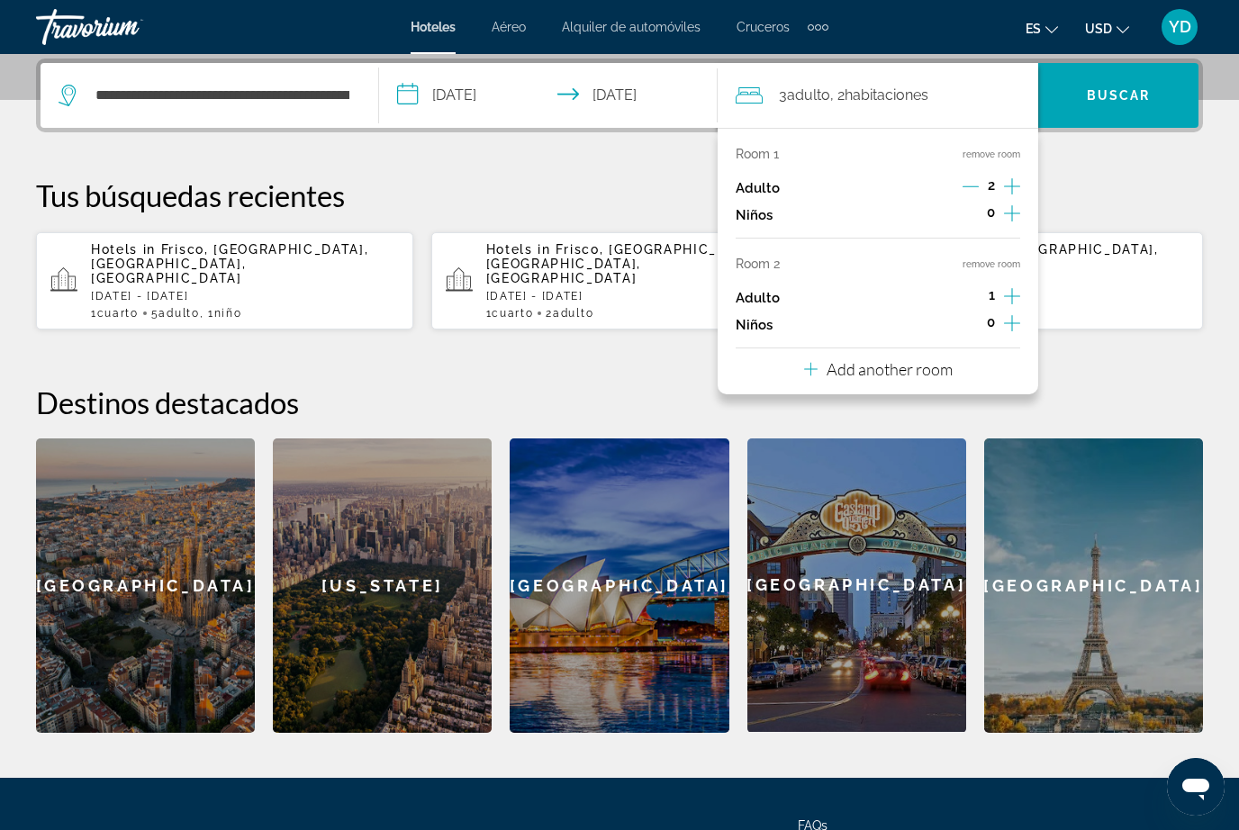
click at [1011, 182] on icon "Increment adults" at bounding box center [1012, 187] width 16 height 22
click at [977, 184] on icon "Decrement adults" at bounding box center [970, 186] width 16 height 16
click at [1016, 286] on icon "Increment adults" at bounding box center [1012, 296] width 16 height 22
click at [1011, 321] on icon "Increment children" at bounding box center [1012, 323] width 16 height 22
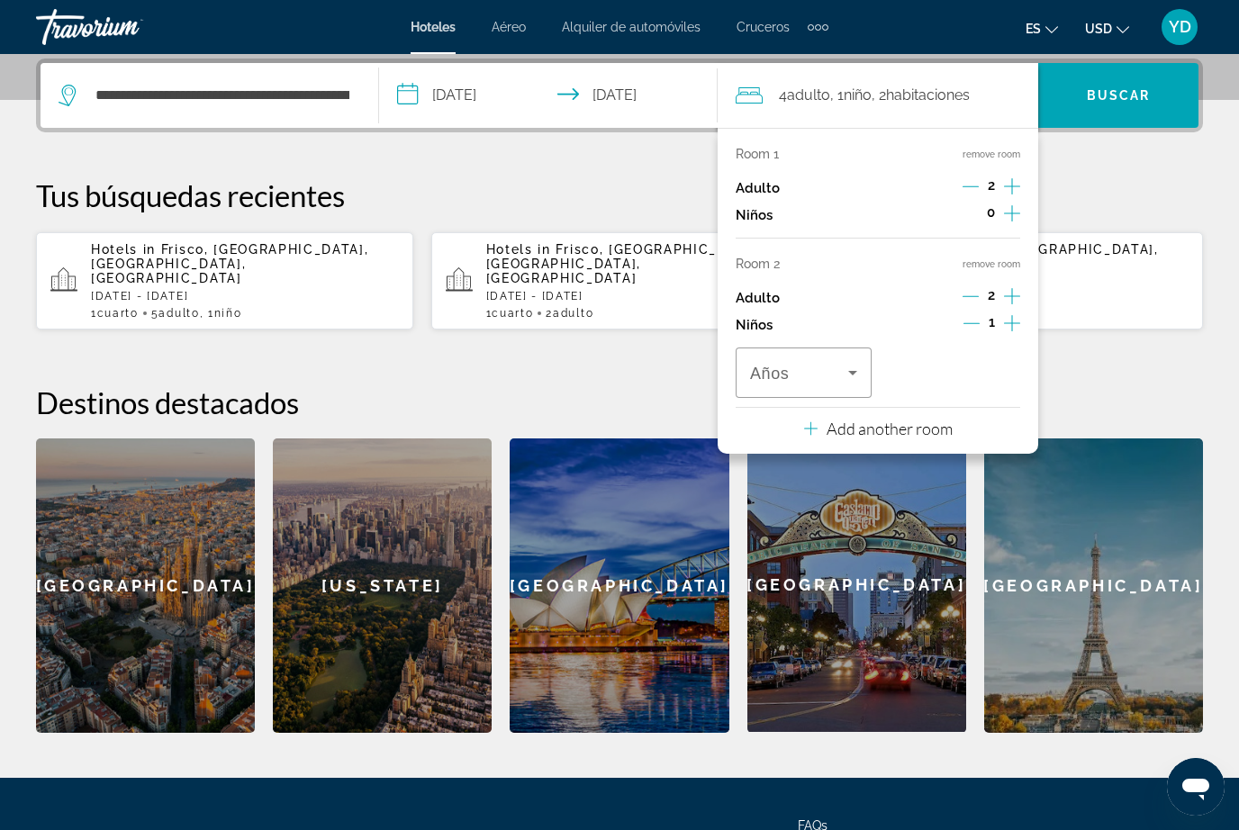
click at [851, 362] on icon "Travelers: 4 adults, 1 child" at bounding box center [853, 373] width 22 height 22
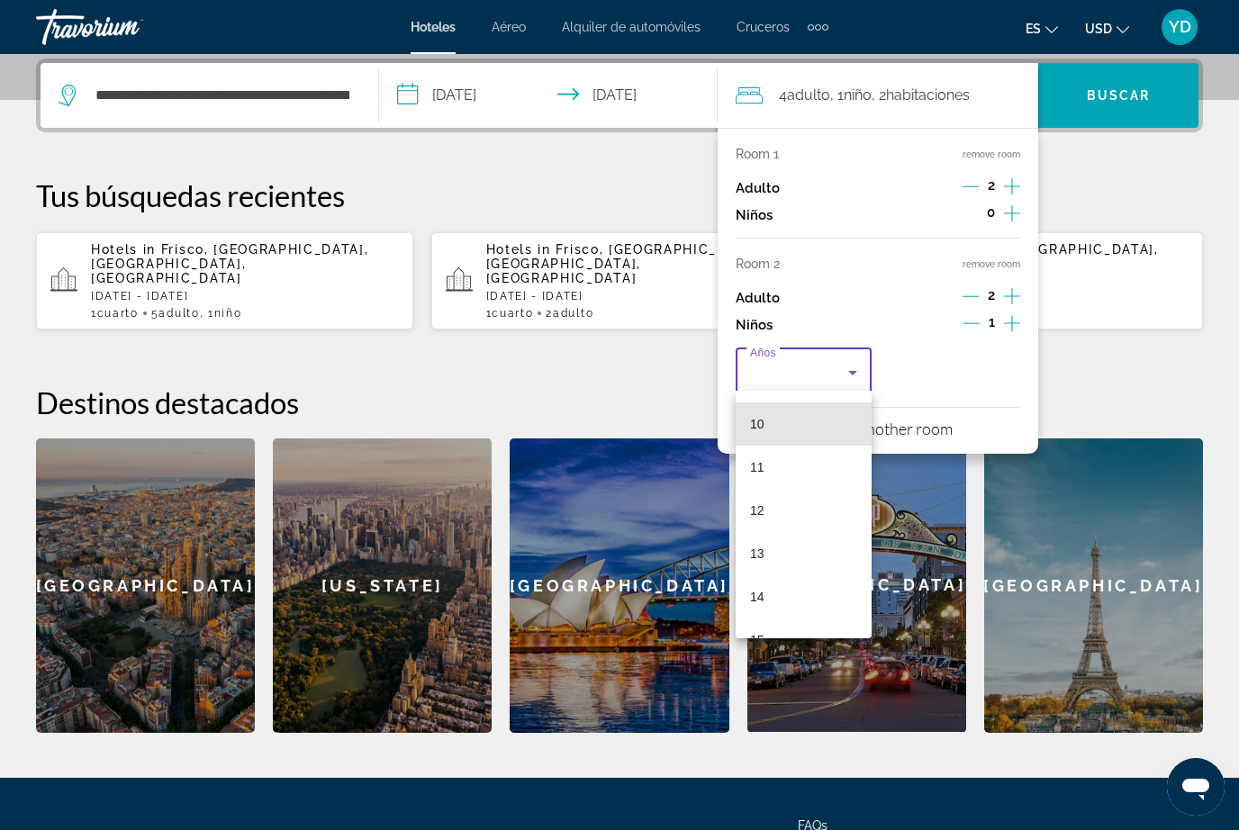
scroll to position [429, 0]
click at [800, 514] on mat-option "12" at bounding box center [804, 509] width 136 height 43
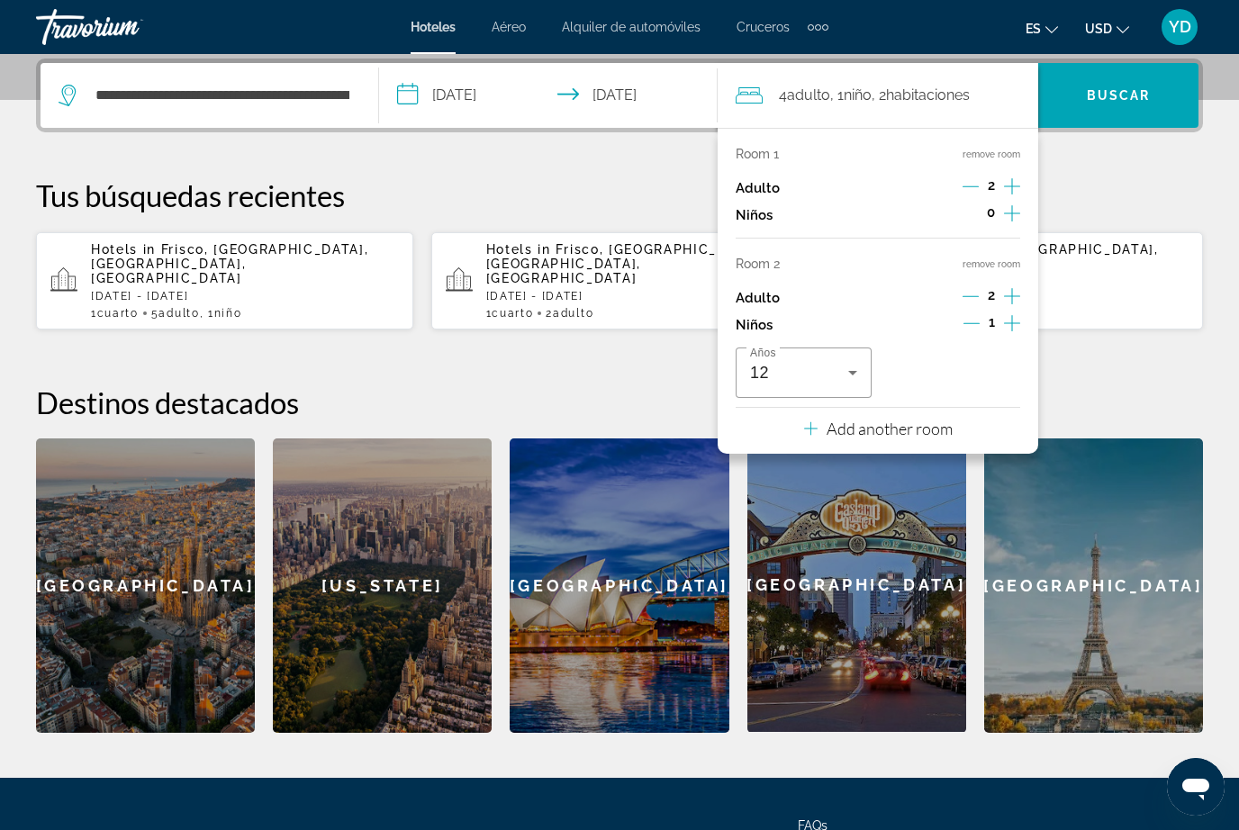
click at [980, 438] on div "Room 1 remove room Adulto 2 Niños 0 Room 2 remove room Adulto 2 Niños 1 Años 12…" at bounding box center [878, 291] width 321 height 326
click at [907, 419] on p "Add another room" at bounding box center [889, 429] width 126 height 20
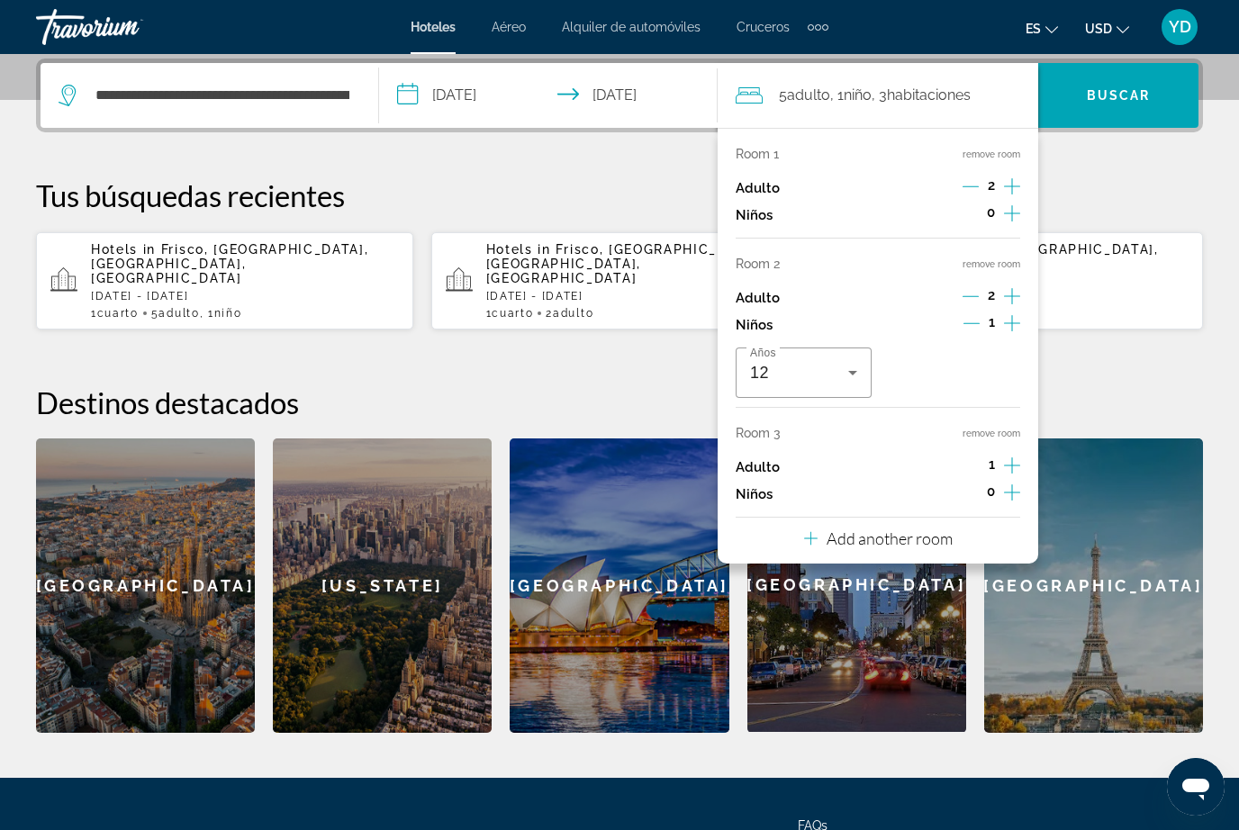
click at [1018, 455] on icon "Increment adults" at bounding box center [1012, 466] width 16 height 22
click at [1143, 118] on span "Search" at bounding box center [1118, 95] width 160 height 65
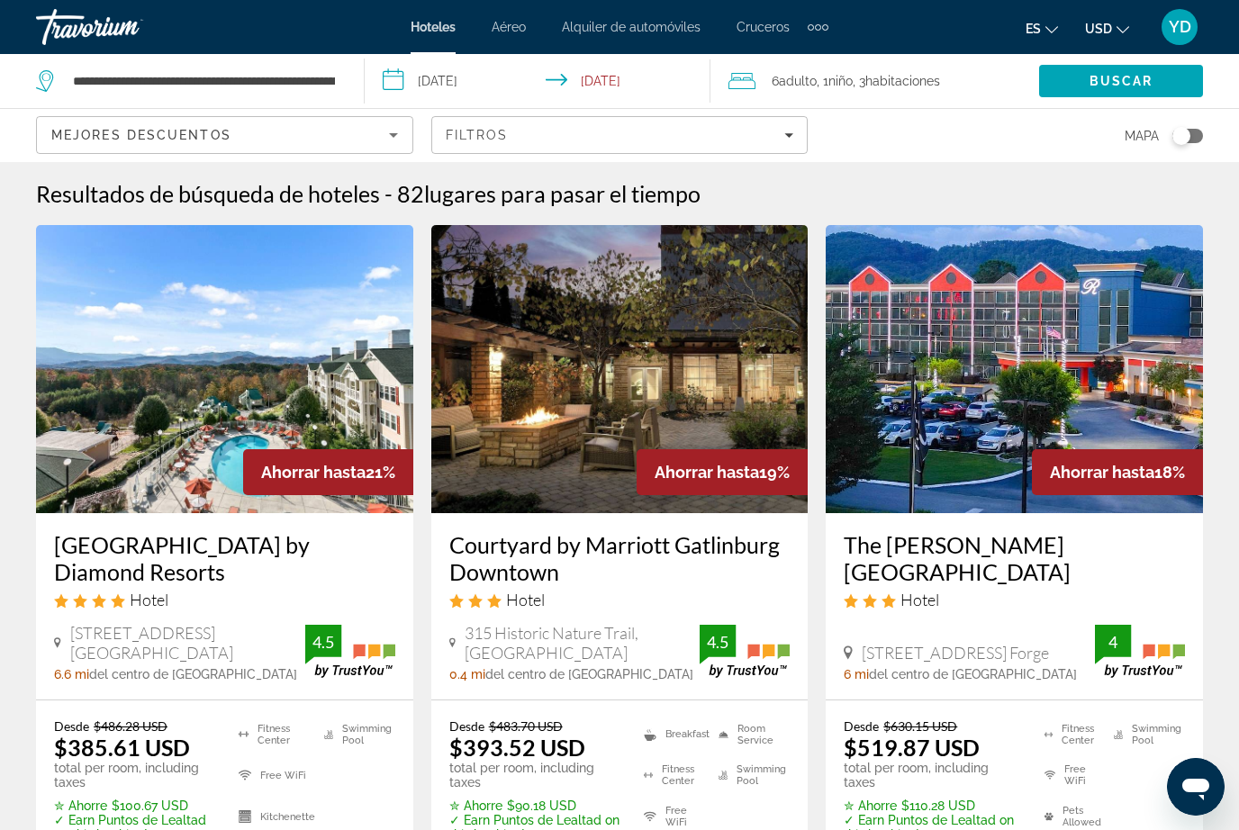
click at [696, 377] on img "Main content" at bounding box center [619, 369] width 377 height 288
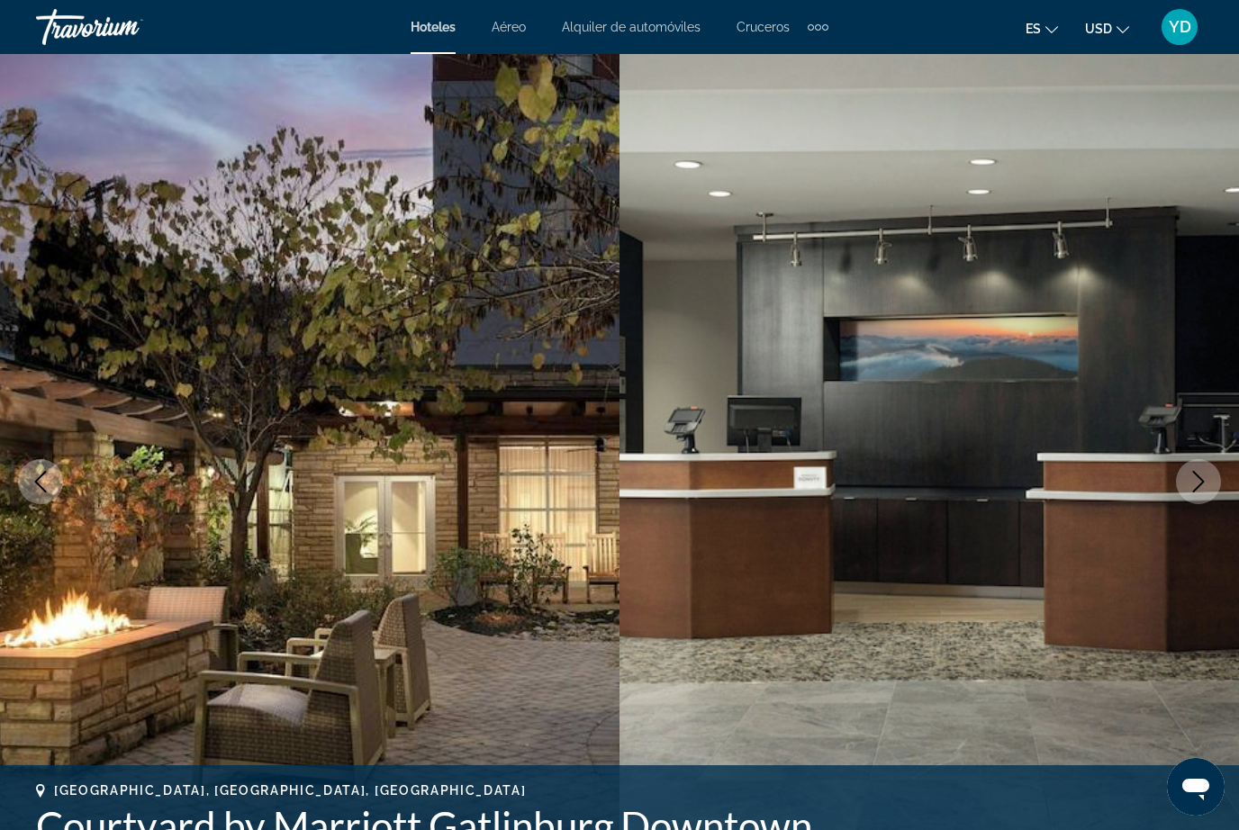
click at [1201, 470] on button "Next image" at bounding box center [1198, 481] width 45 height 45
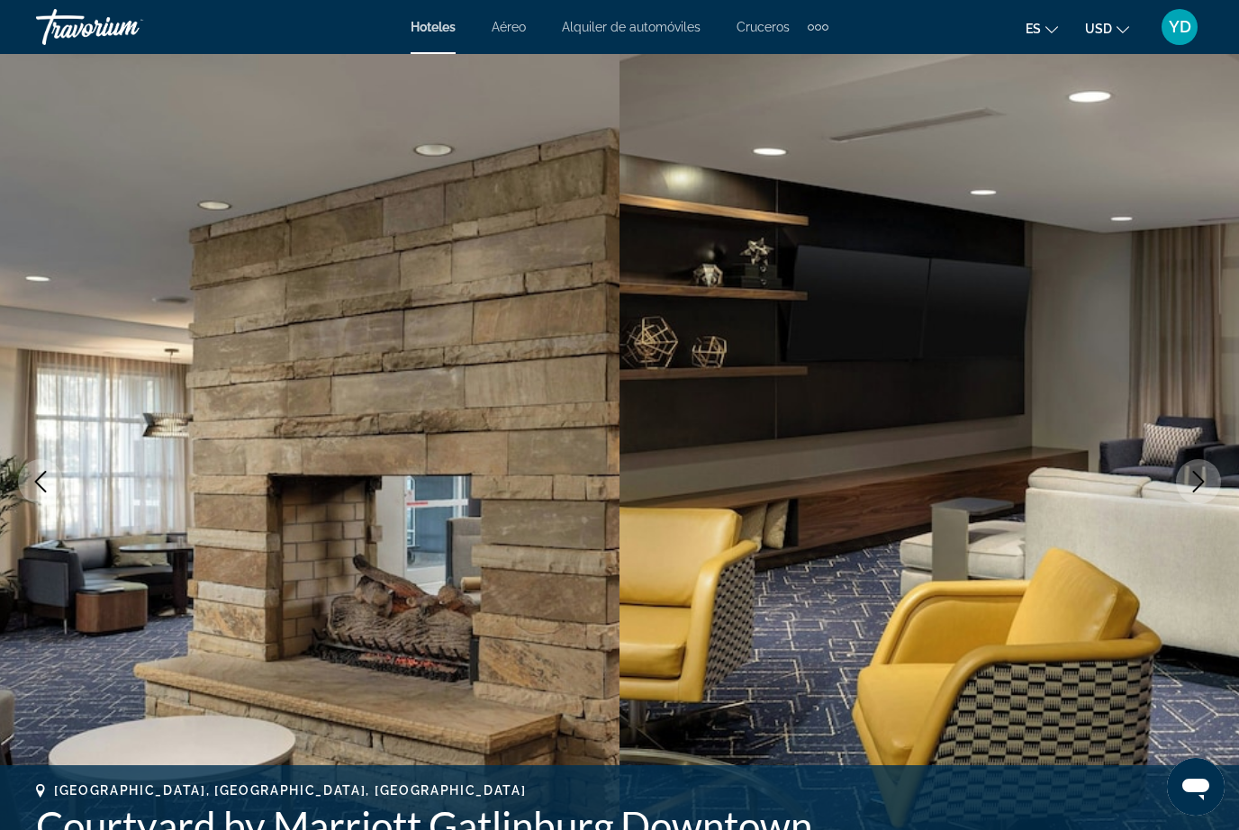
click at [1208, 473] on icon "Next image" at bounding box center [1199, 482] width 22 height 22
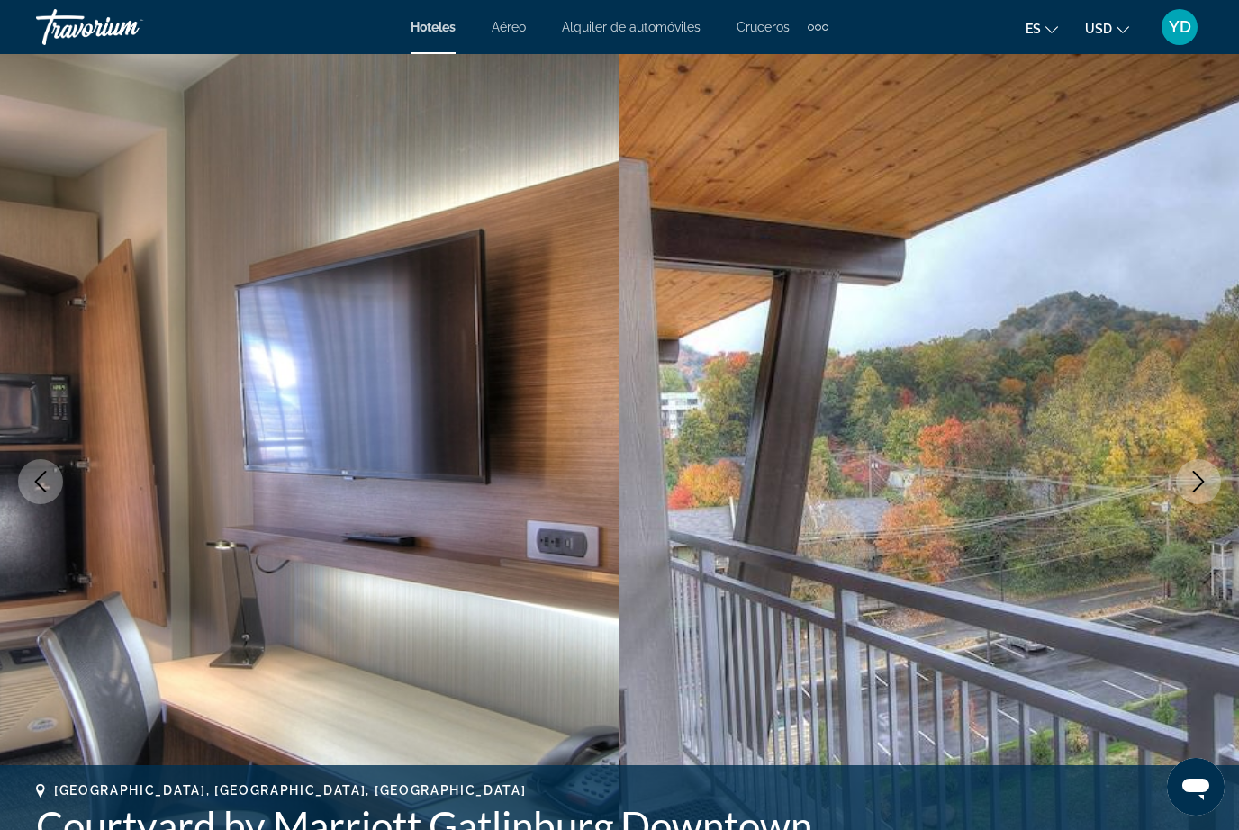
click at [1208, 481] on icon "Next image" at bounding box center [1199, 482] width 22 height 22
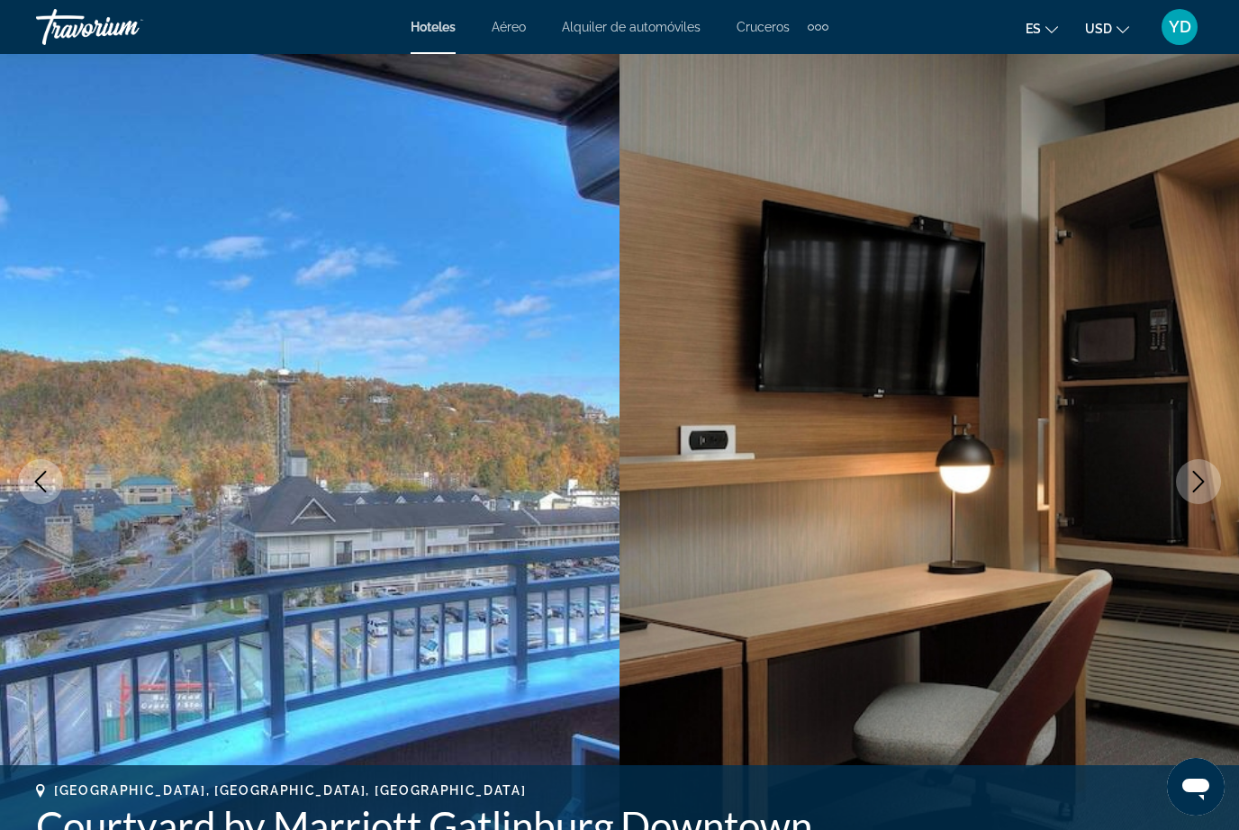
click at [1199, 478] on icon "Next image" at bounding box center [1199, 482] width 12 height 22
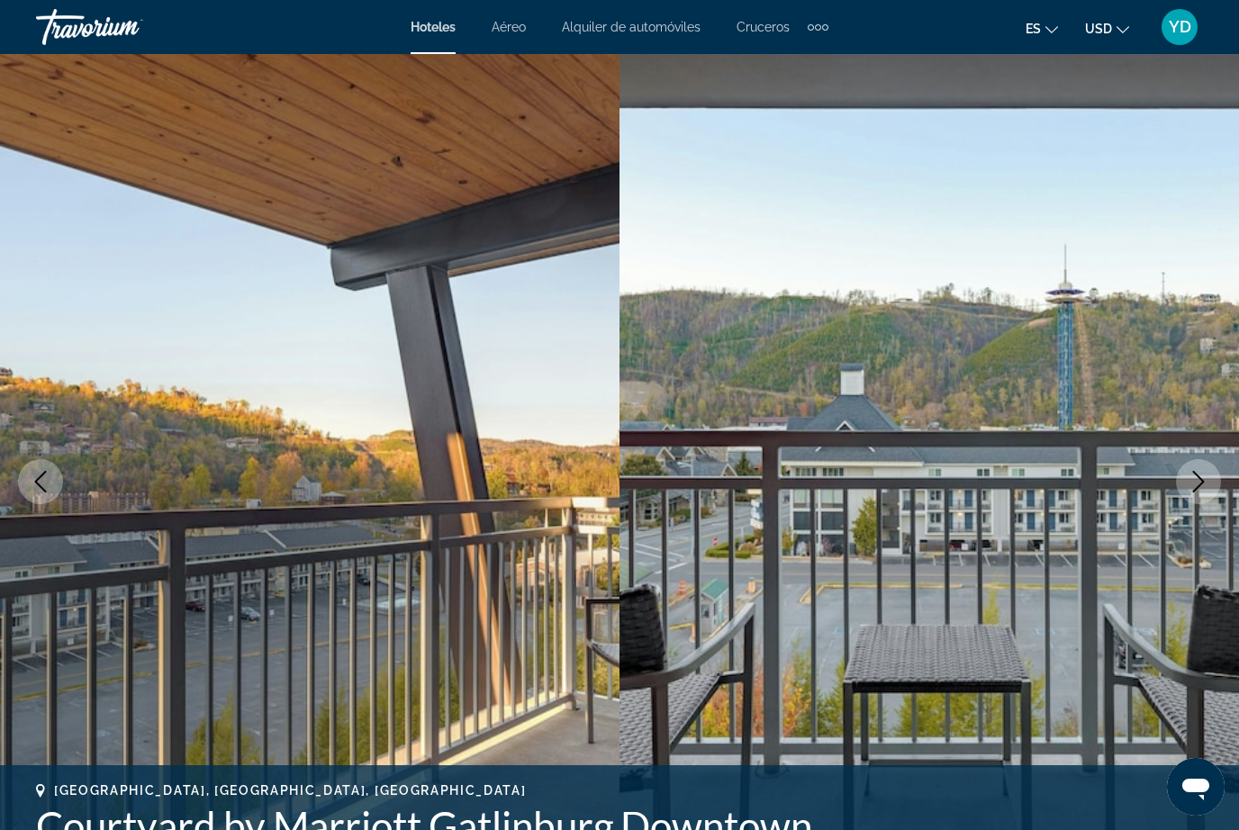
click at [1207, 464] on button "Next image" at bounding box center [1198, 481] width 45 height 45
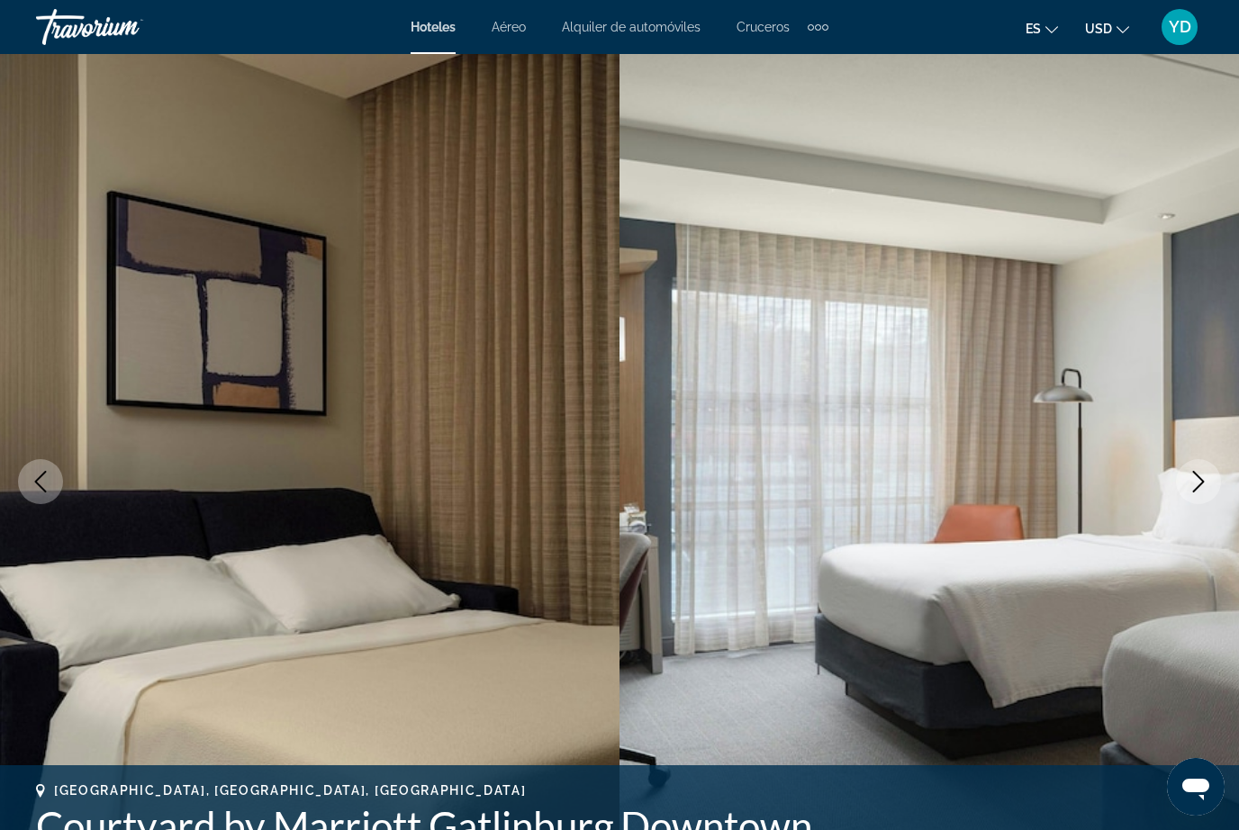
click at [1197, 463] on button "Next image" at bounding box center [1198, 481] width 45 height 45
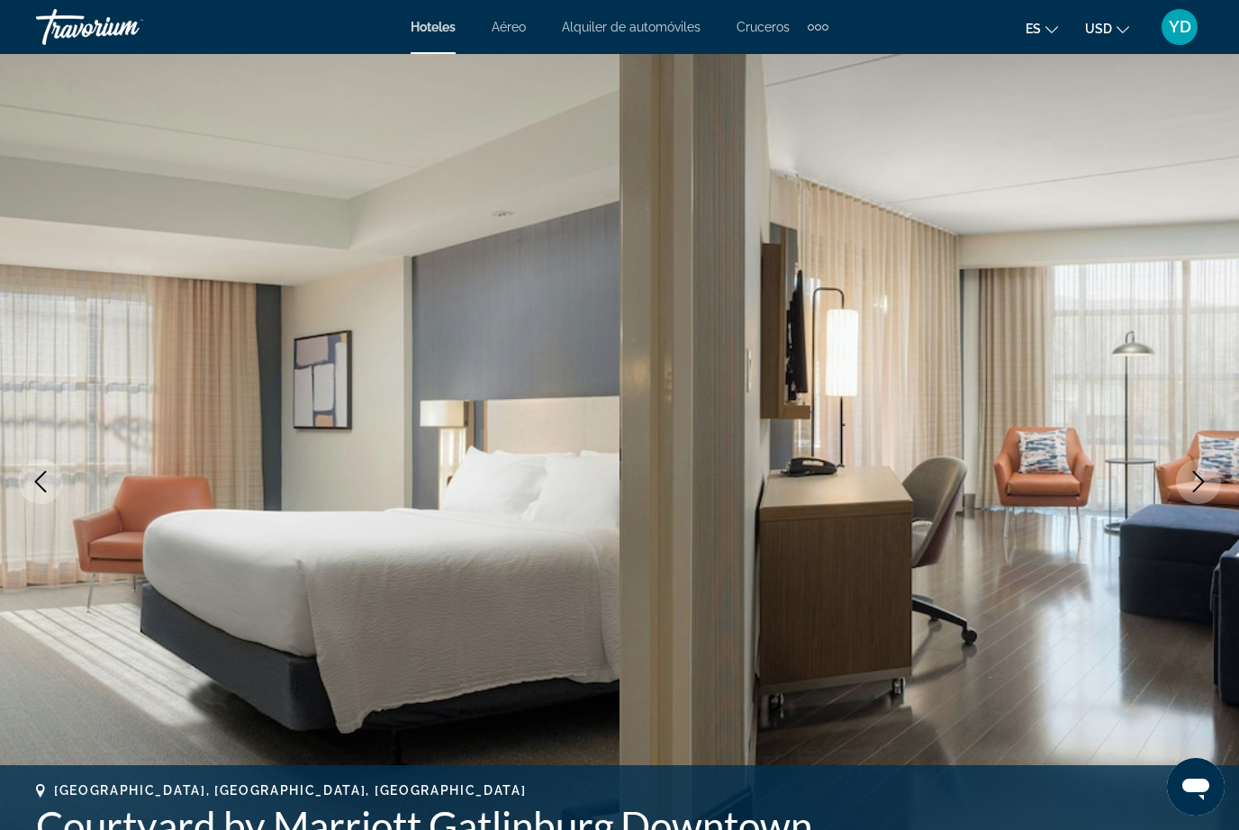
click at [1193, 481] on icon "Next image" at bounding box center [1199, 482] width 22 height 22
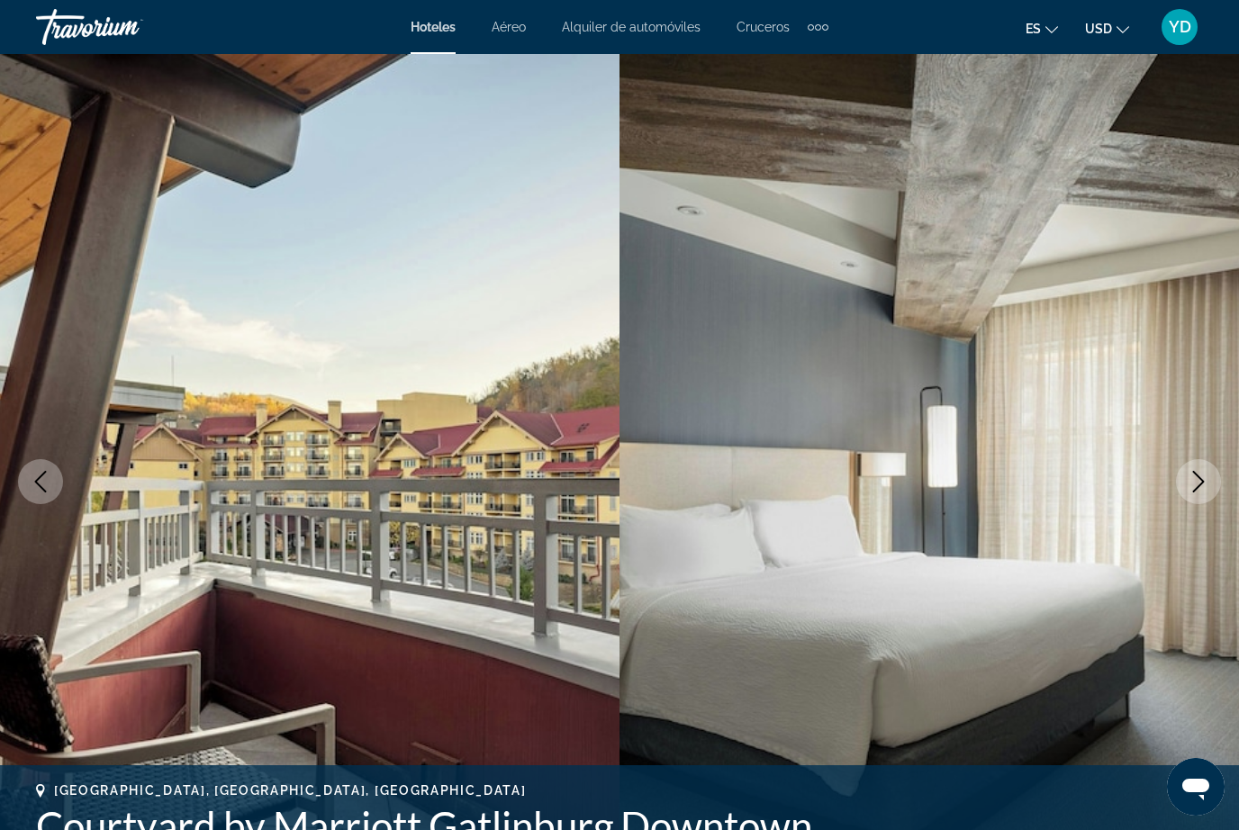
click at [1196, 483] on icon "Next image" at bounding box center [1199, 482] width 22 height 22
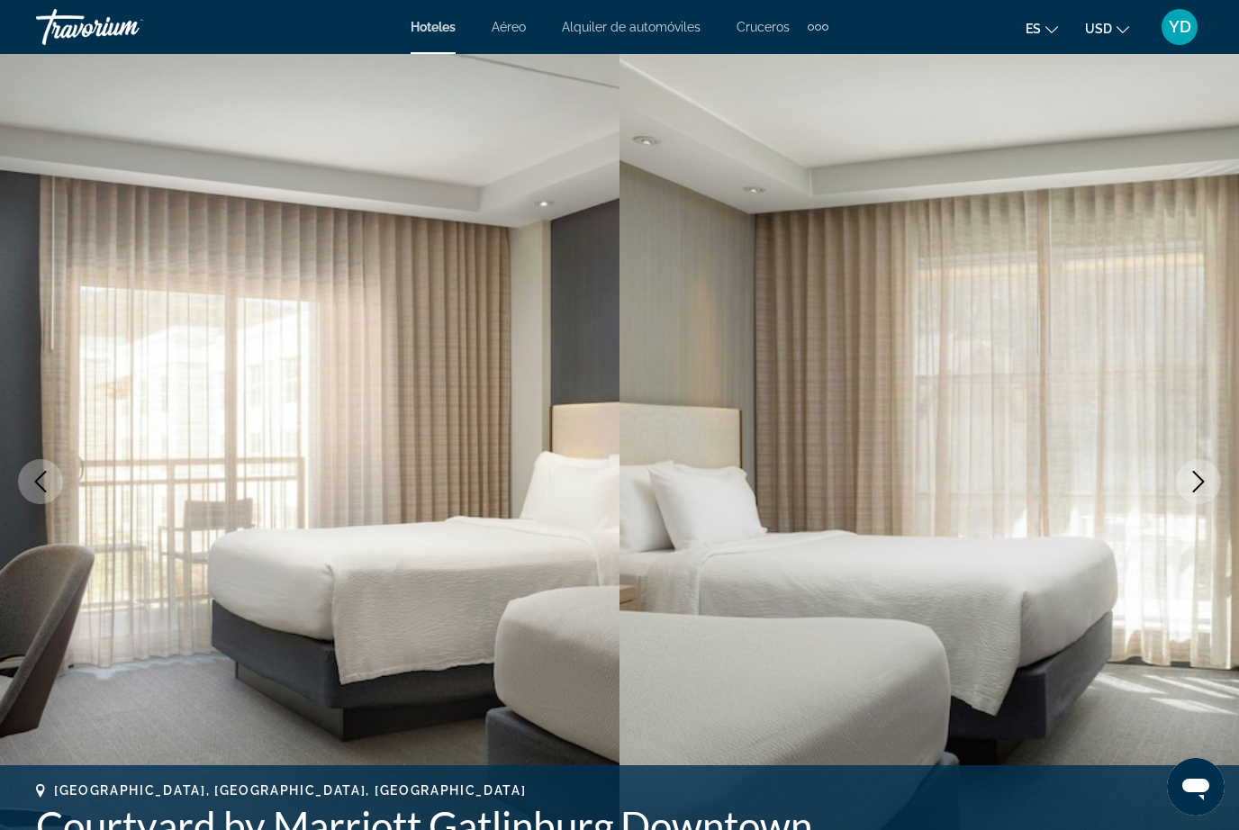
click at [1192, 483] on icon "Next image" at bounding box center [1199, 482] width 22 height 22
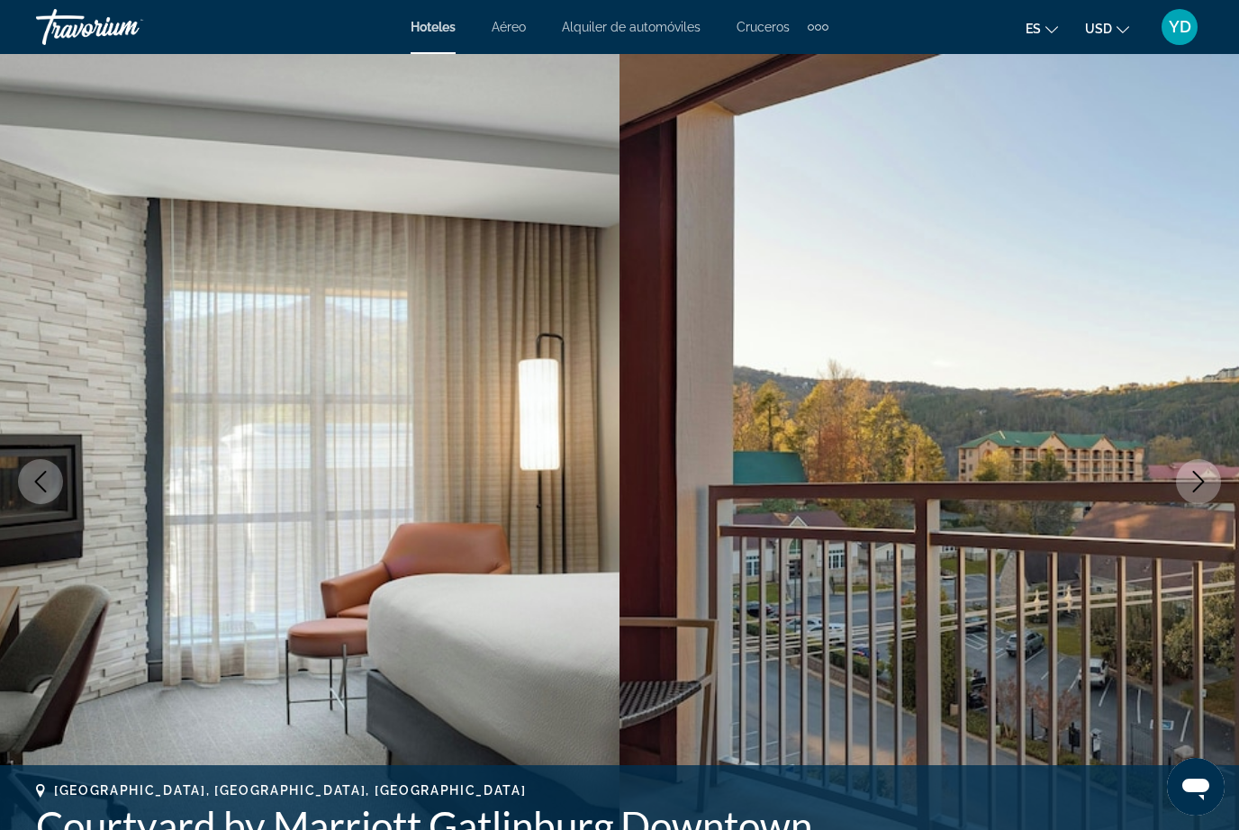
click at [1195, 498] on button "Next image" at bounding box center [1198, 481] width 45 height 45
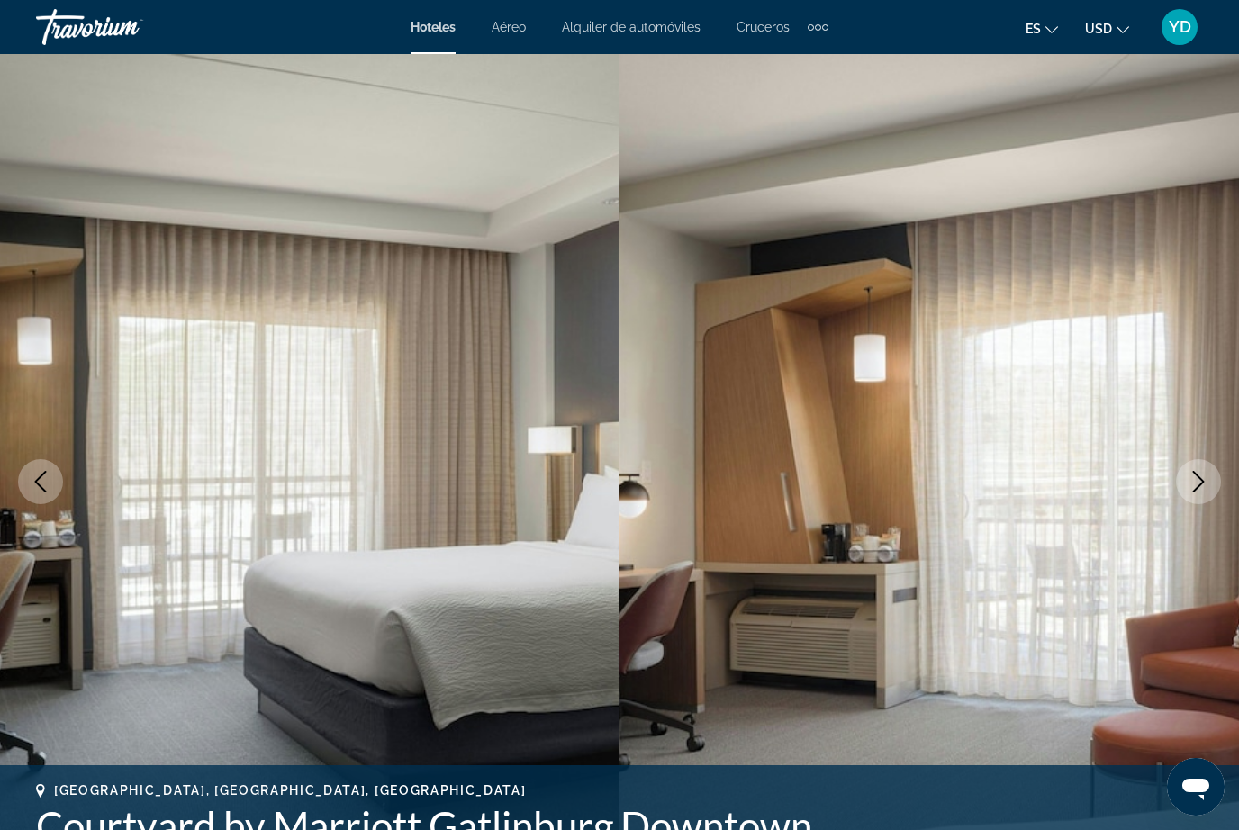
click at [1201, 465] on button "Next image" at bounding box center [1198, 481] width 45 height 45
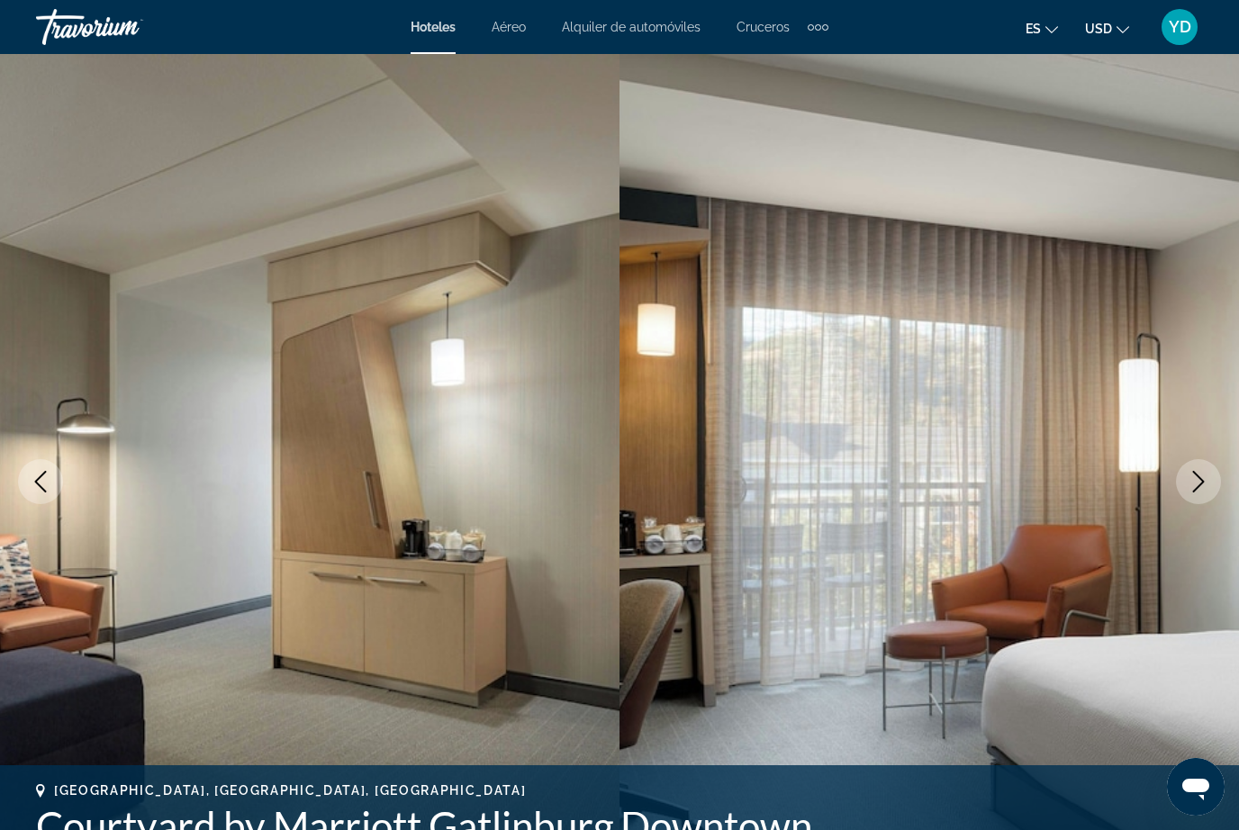
click at [1199, 468] on button "Next image" at bounding box center [1198, 481] width 45 height 45
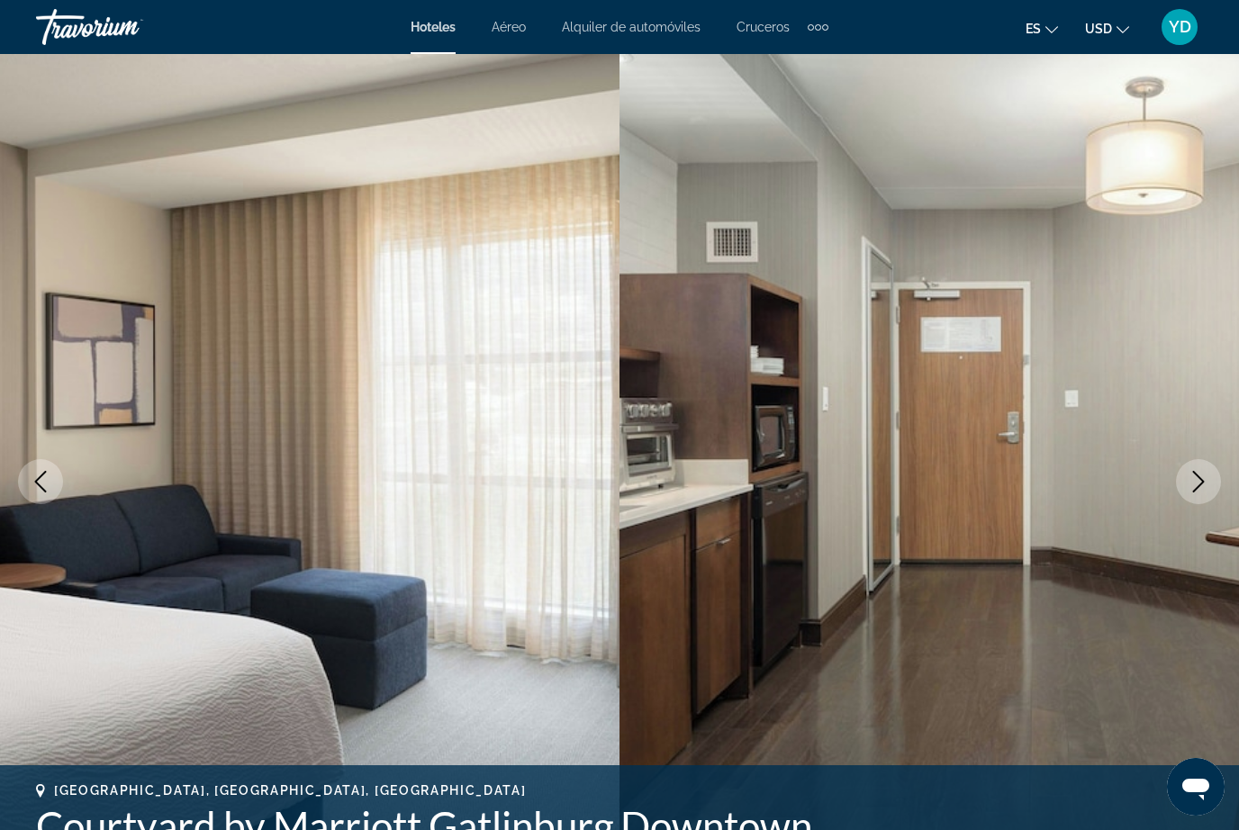
click at [1208, 474] on icon "Next image" at bounding box center [1199, 482] width 22 height 22
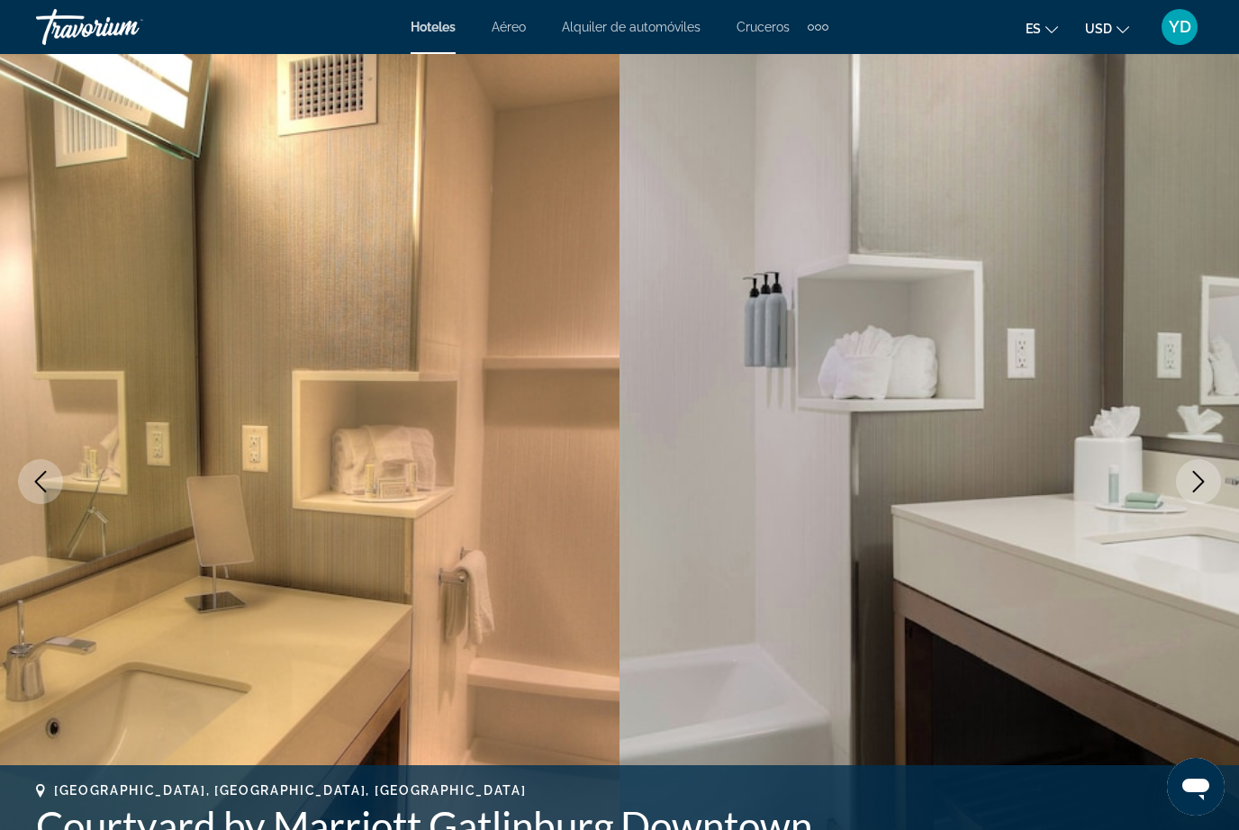
click at [1199, 488] on icon "Next image" at bounding box center [1199, 482] width 22 height 22
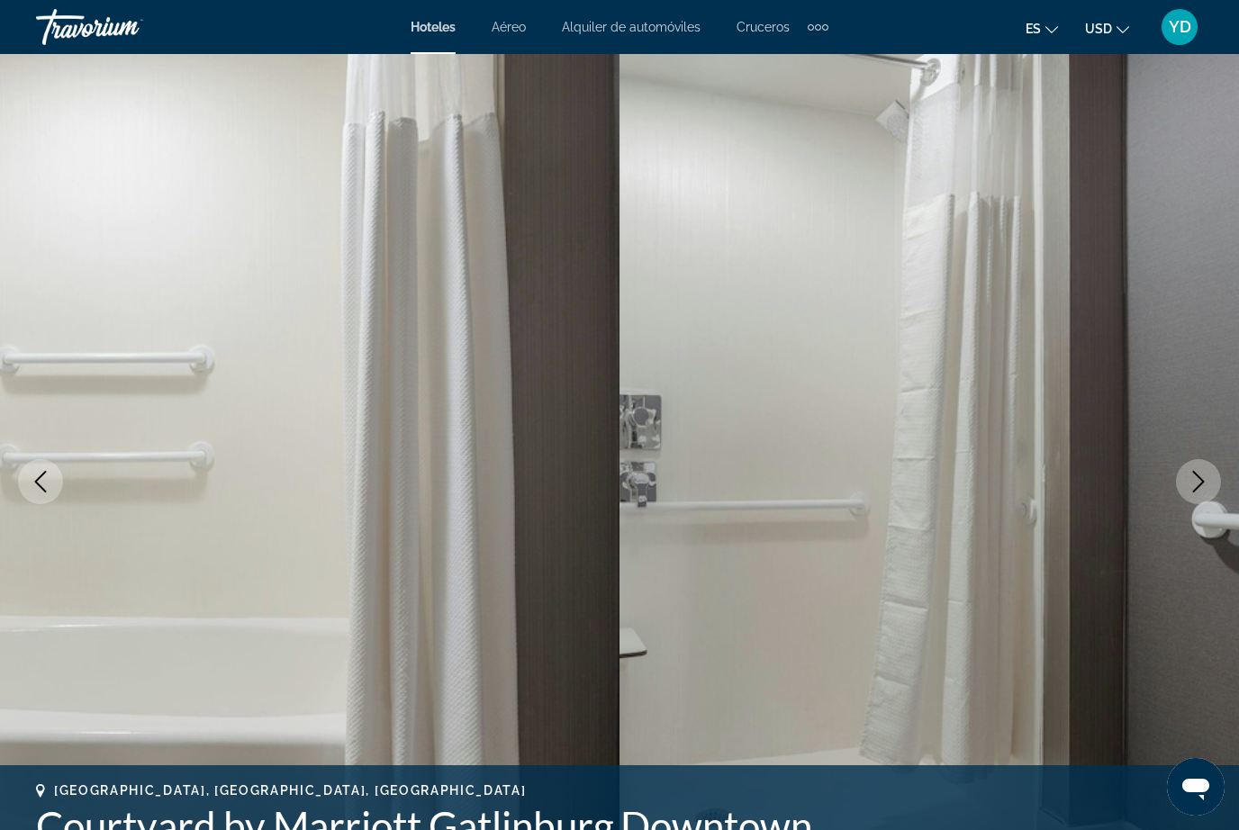
click at [1200, 487] on icon "Next image" at bounding box center [1199, 482] width 22 height 22
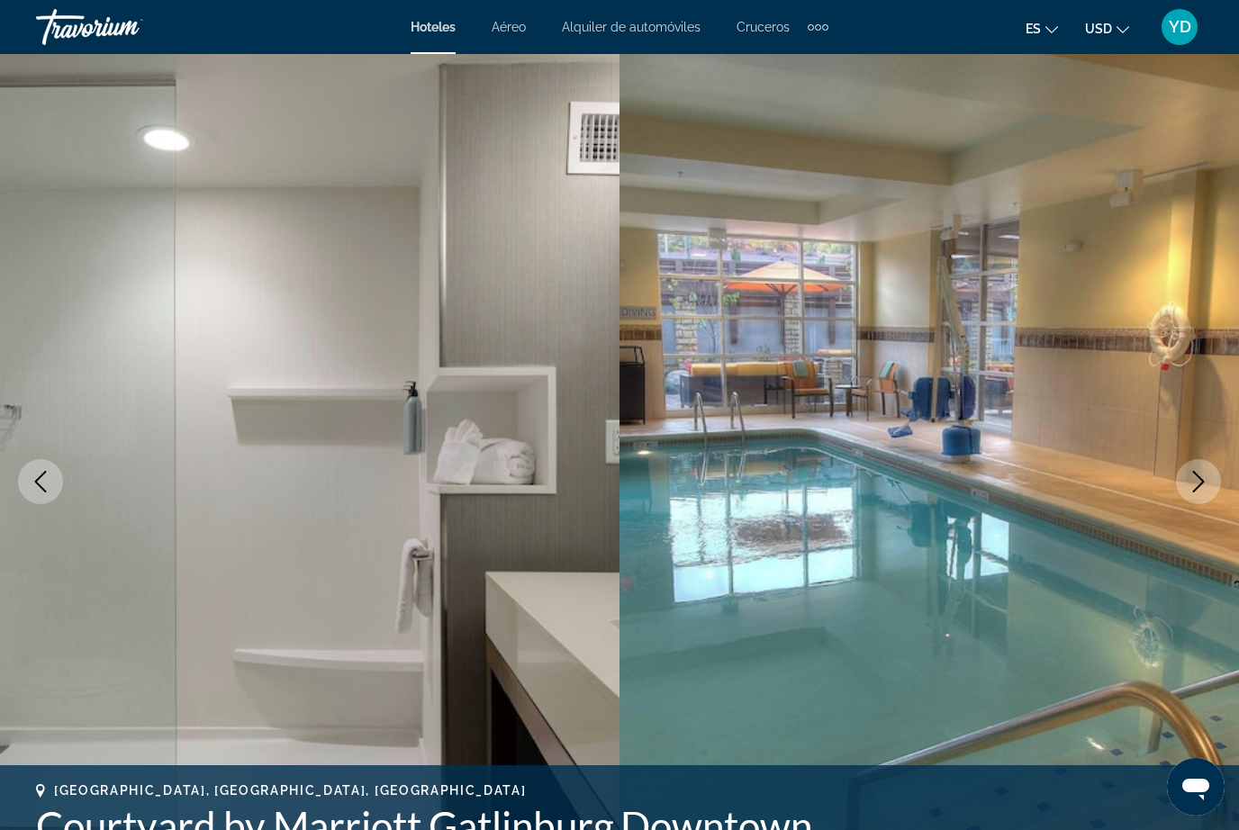
click at [1203, 469] on button "Next image" at bounding box center [1198, 481] width 45 height 45
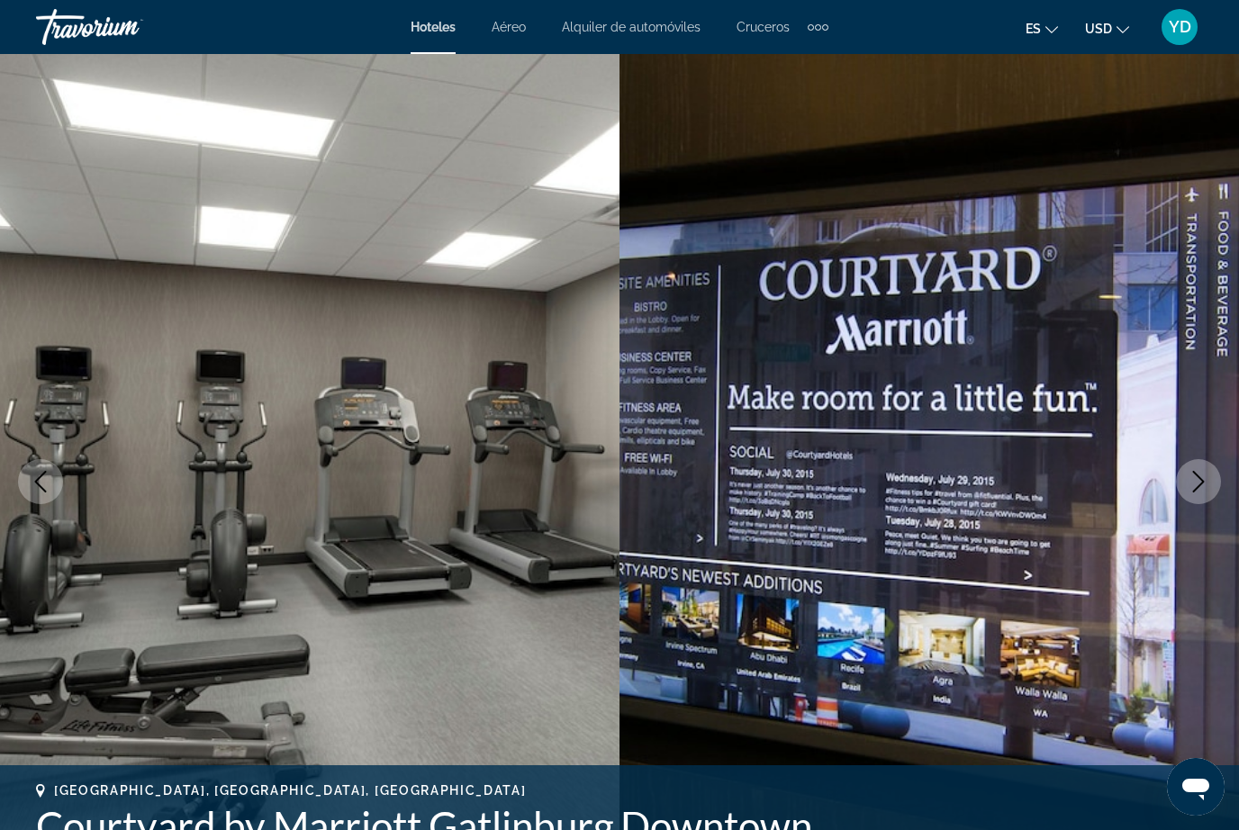
click at [1200, 476] on icon "Next image" at bounding box center [1199, 482] width 22 height 22
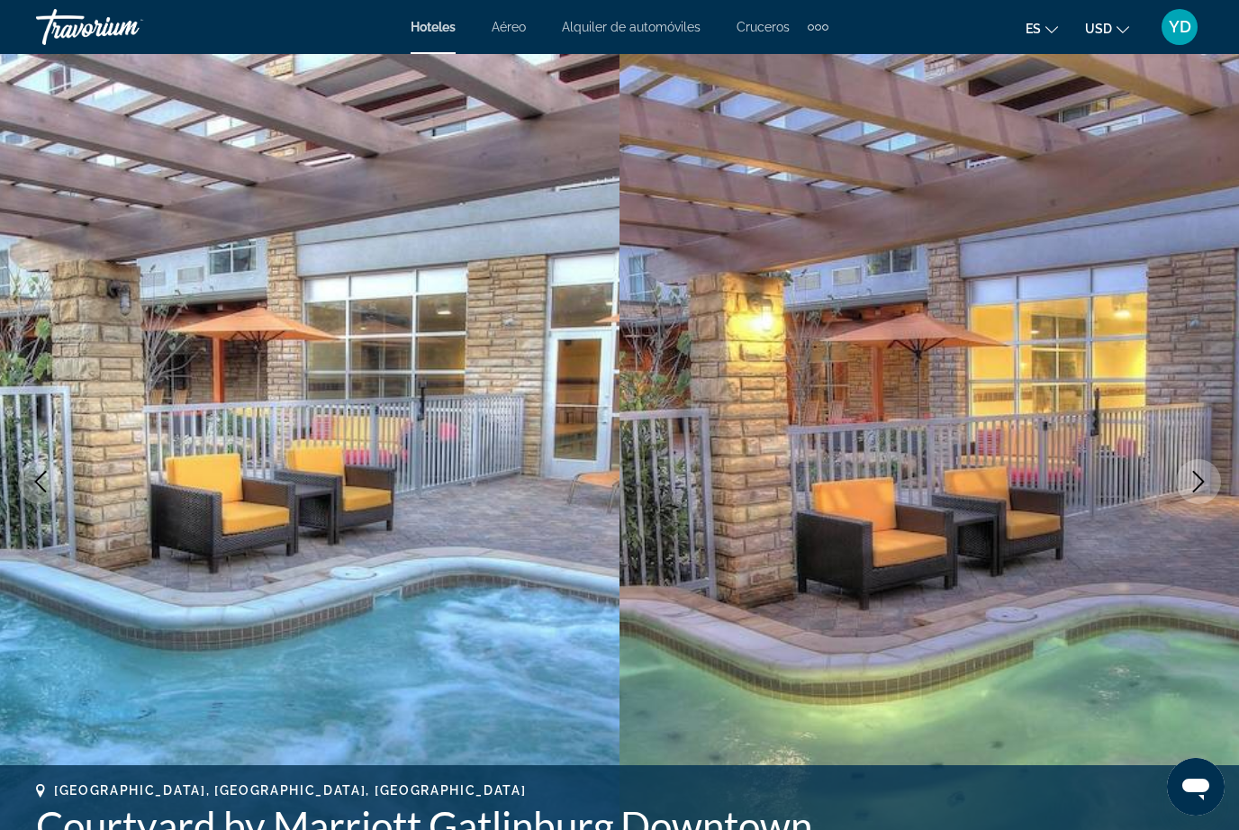
click at [1202, 475] on icon "Next image" at bounding box center [1199, 482] width 22 height 22
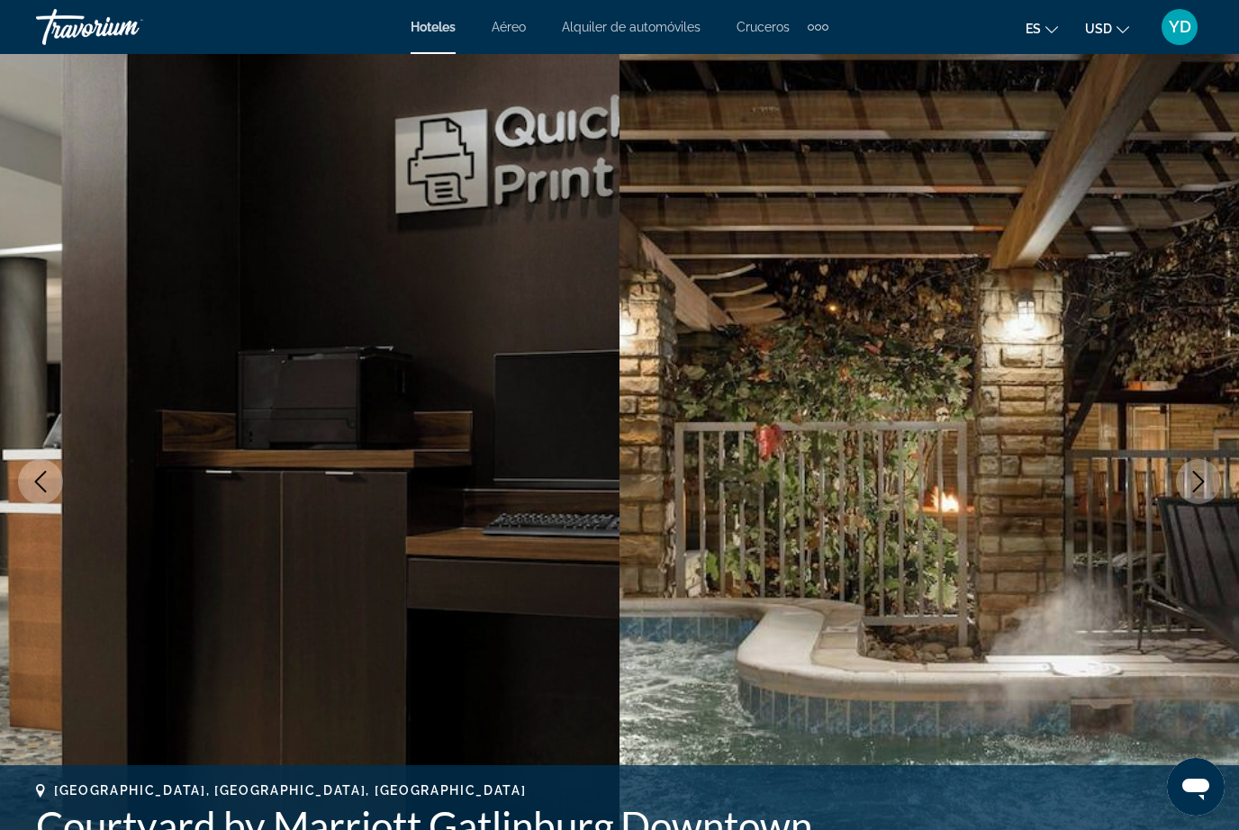
click at [1201, 480] on icon "Next image" at bounding box center [1199, 482] width 12 height 22
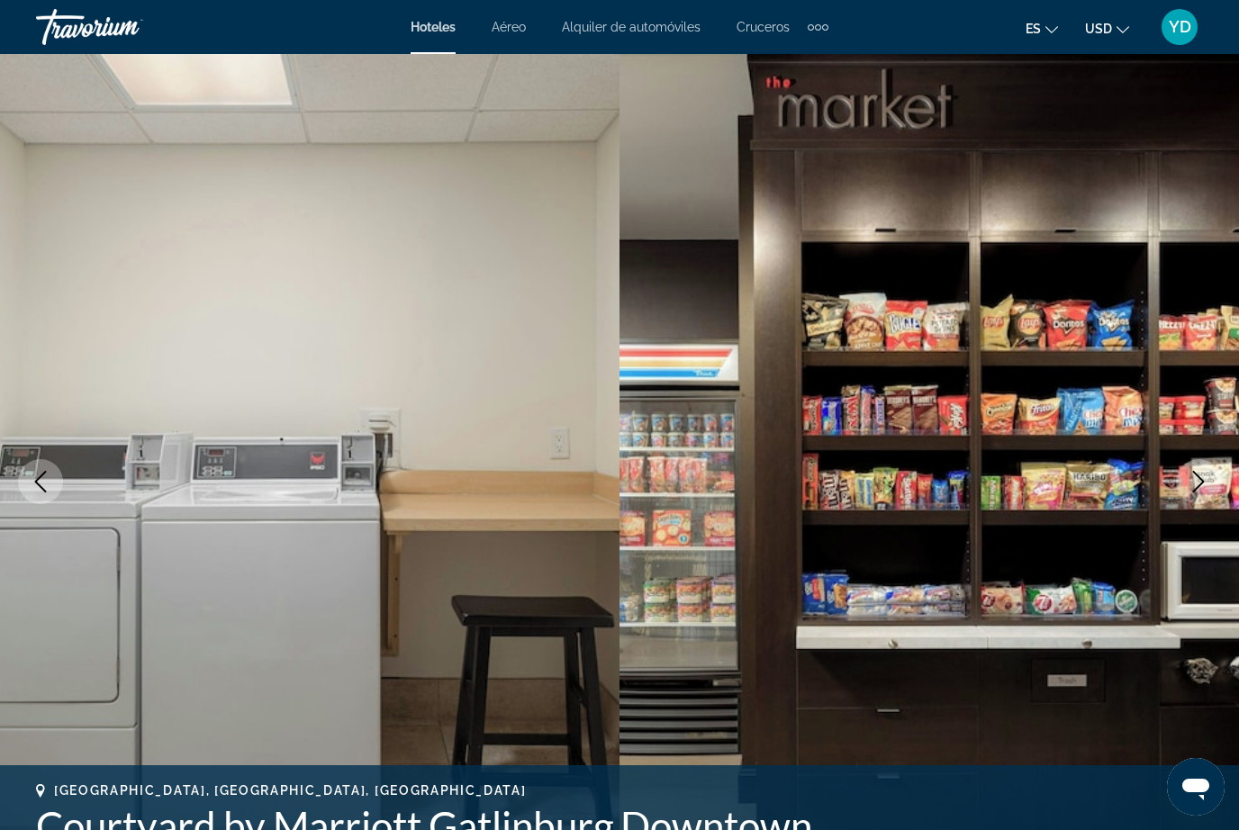
click at [1205, 475] on icon "Next image" at bounding box center [1199, 482] width 22 height 22
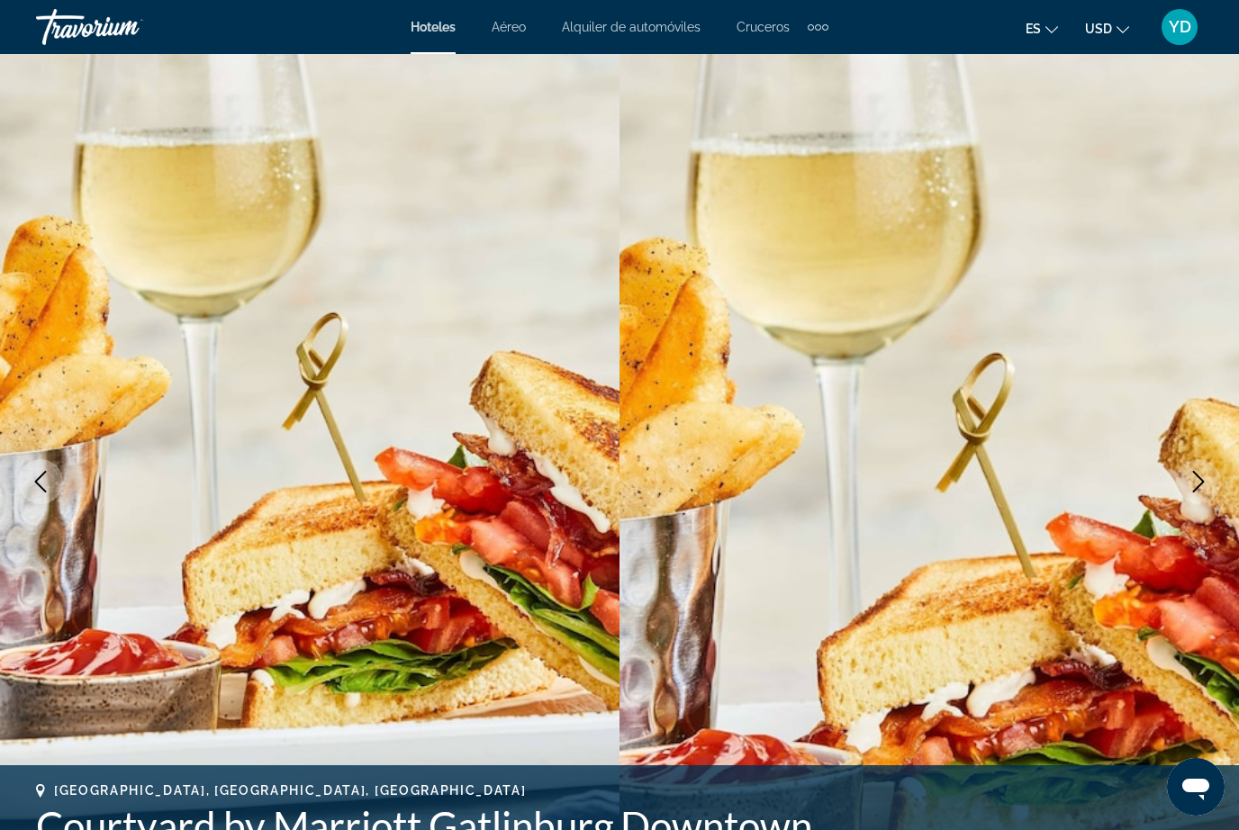
click at [1202, 474] on icon "Next image" at bounding box center [1199, 482] width 22 height 22
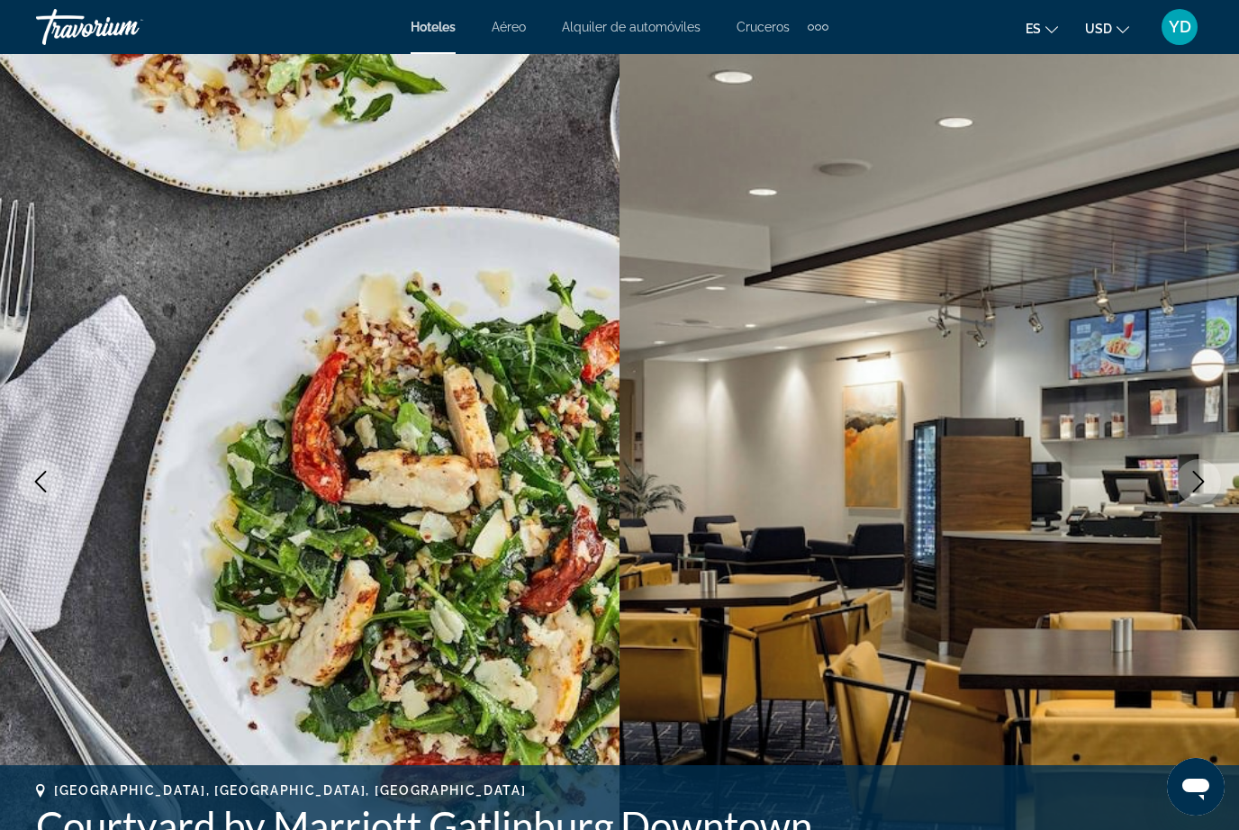
click at [1200, 483] on icon "Next image" at bounding box center [1199, 482] width 22 height 22
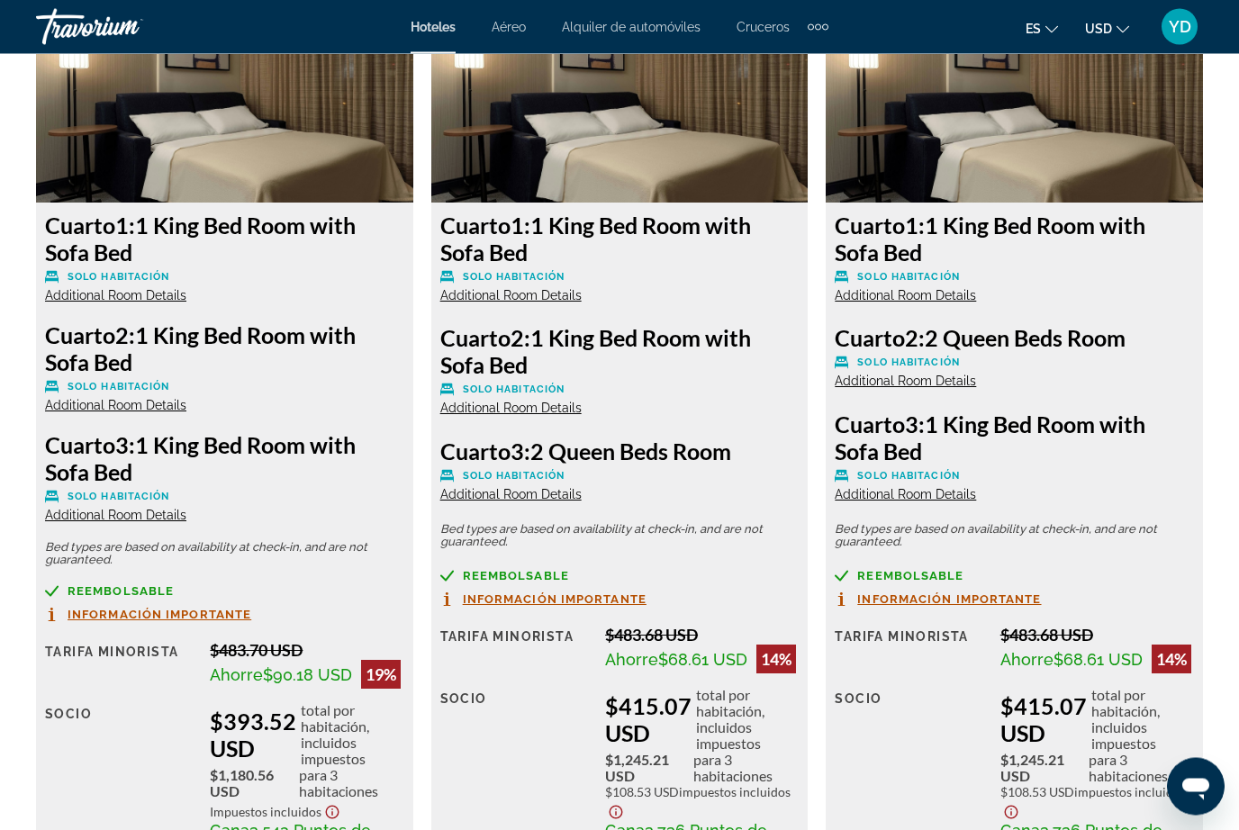
scroll to position [2891, 0]
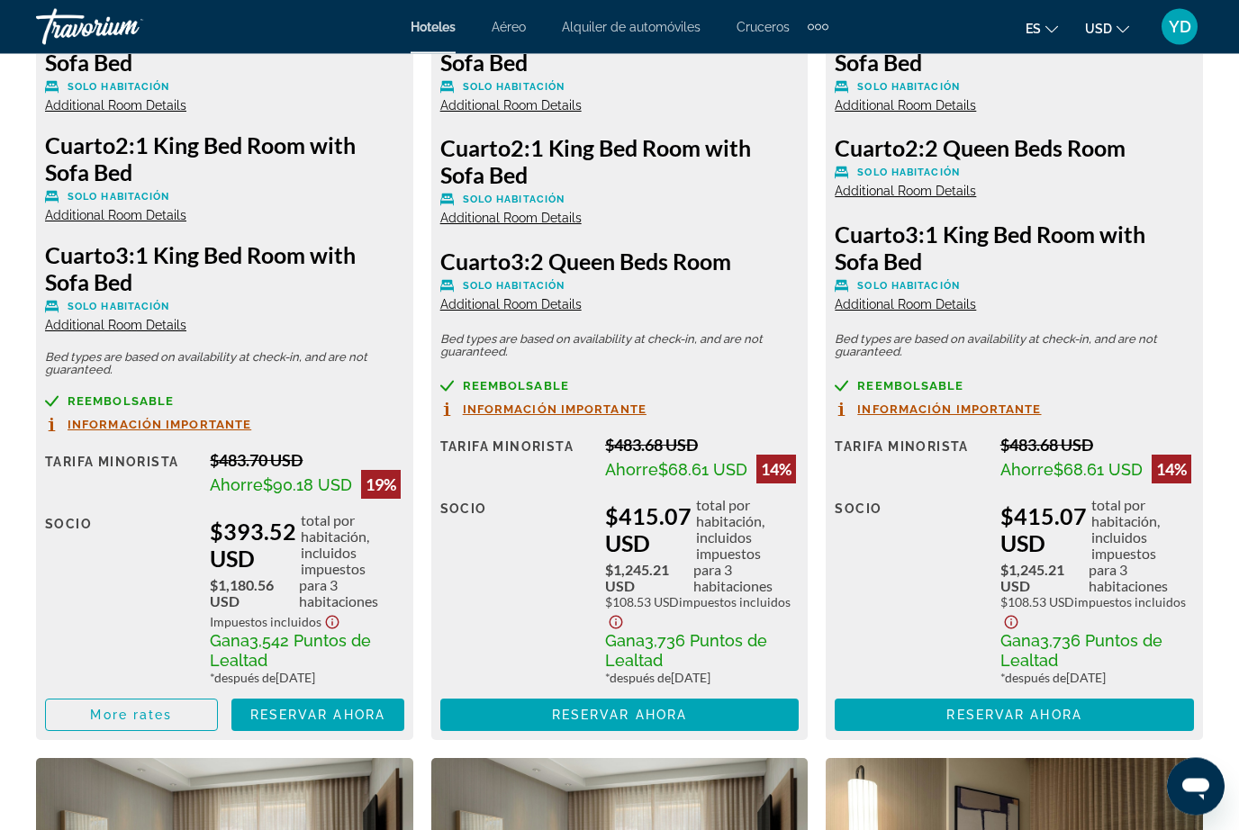
click at [745, 724] on span "Main content" at bounding box center [619, 715] width 359 height 43
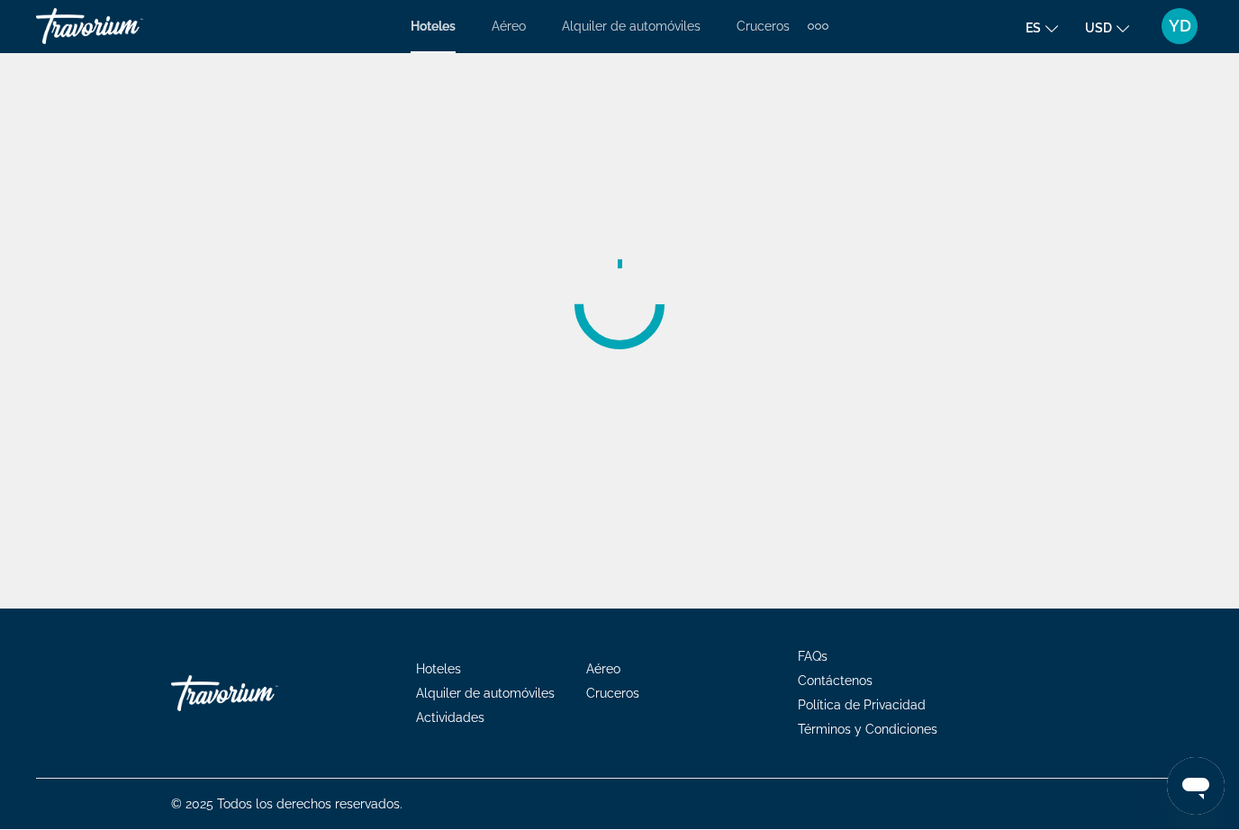
scroll to position [1, 0]
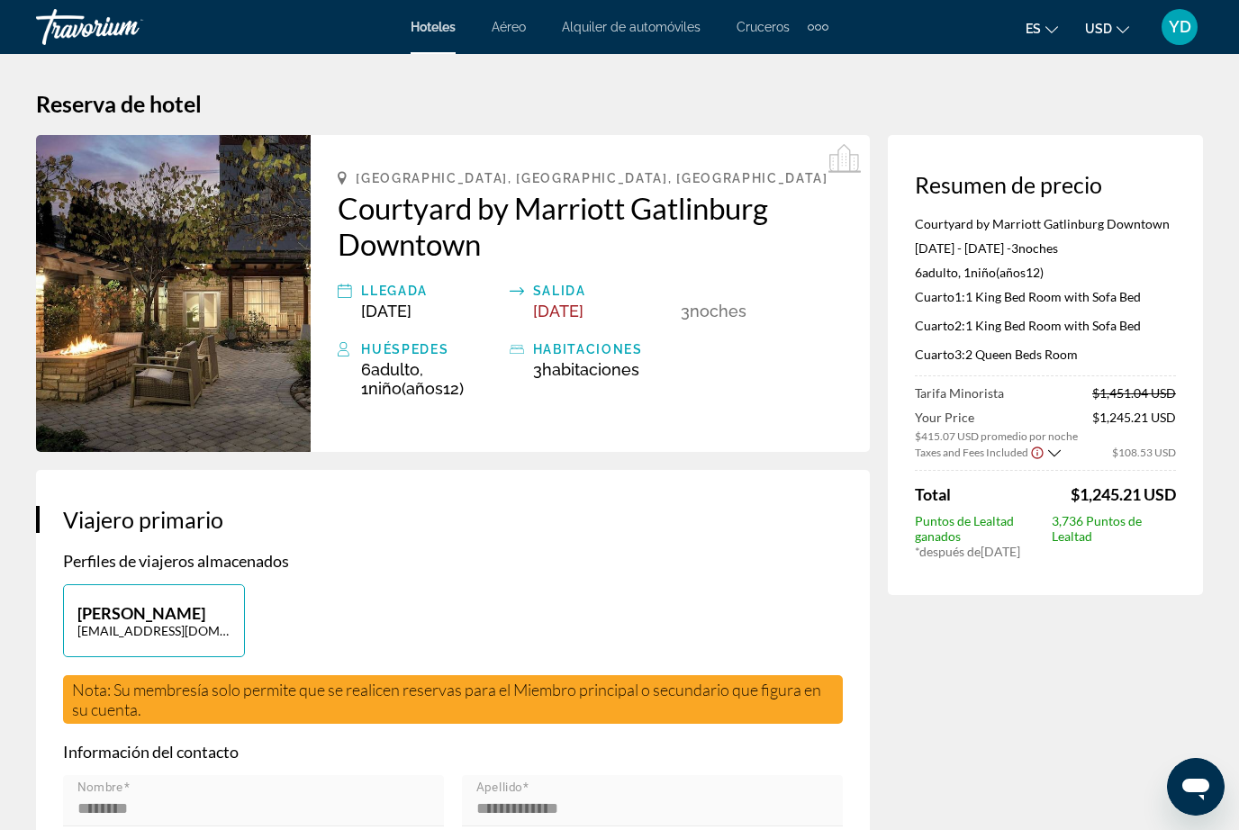
click at [719, 5] on div "Hoteles Aéreo Alquiler de automóviles Cruceros Actividades Hoteles Aéreo Alquil…" at bounding box center [619, 27] width 1239 height 47
